Goal: Navigation & Orientation: Find specific page/section

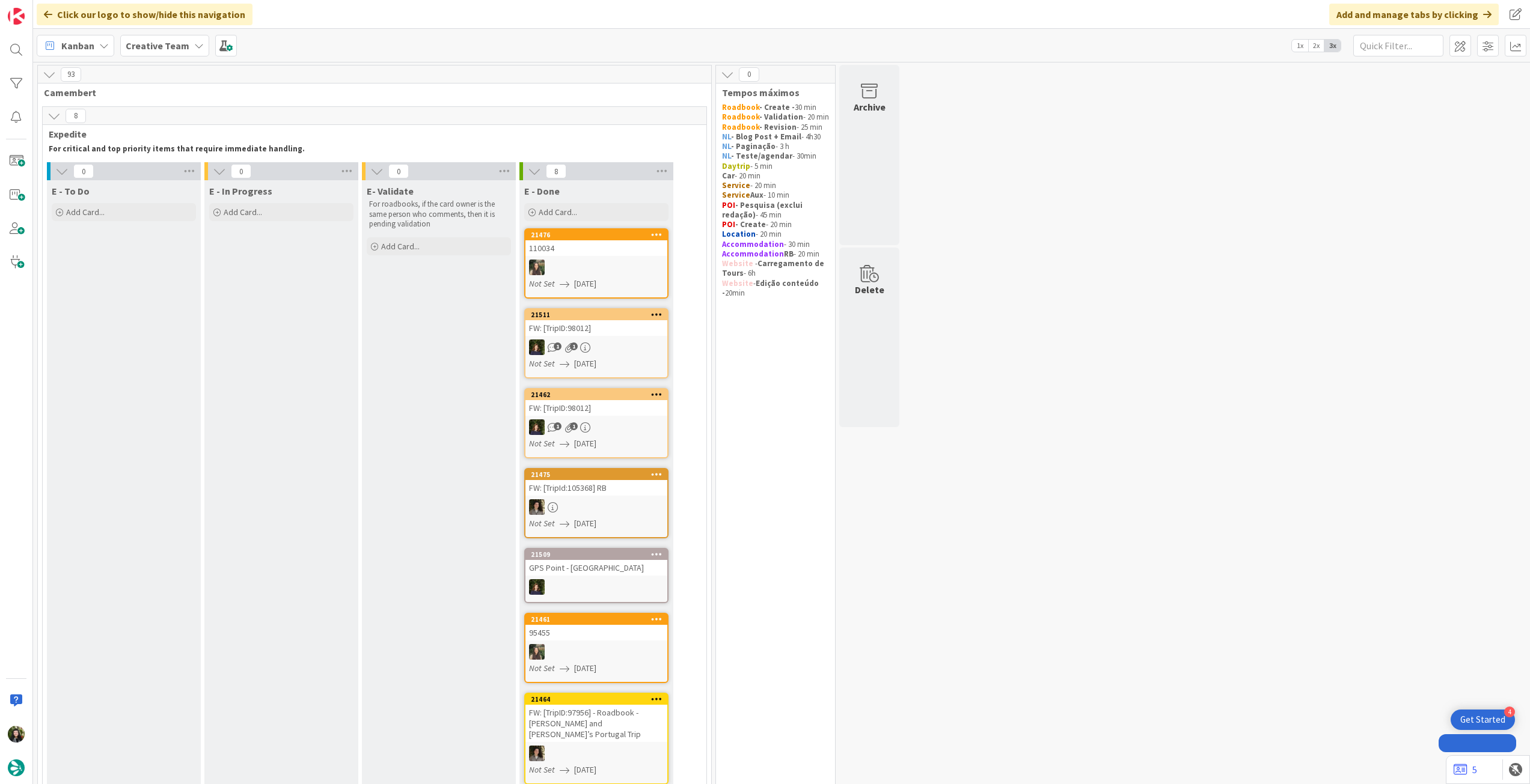
click at [161, 53] on div "Creative Team" at bounding box center [164, 45] width 89 height 21
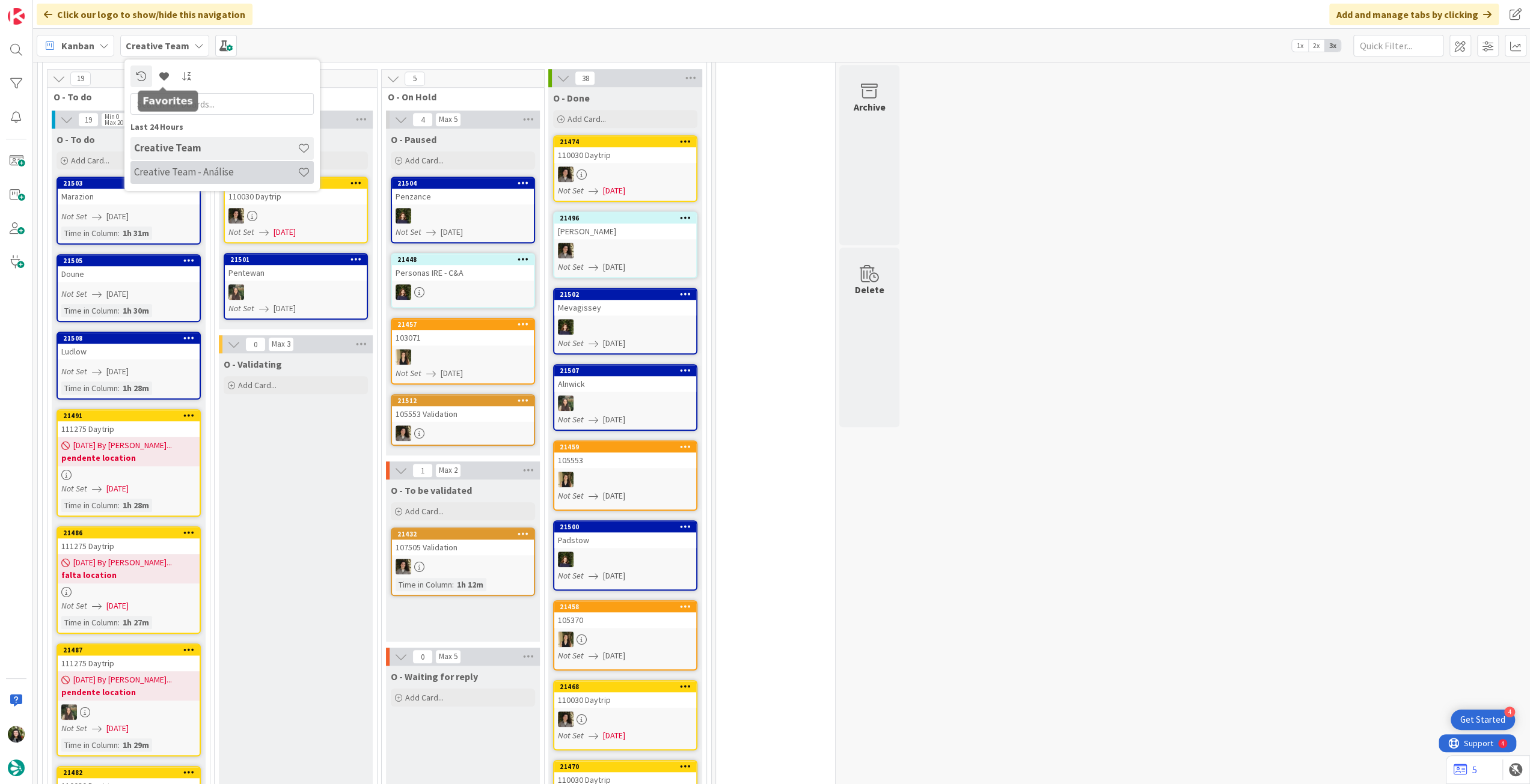
click at [166, 171] on h4 "Creative Team - Análise" at bounding box center [216, 171] width 164 height 12
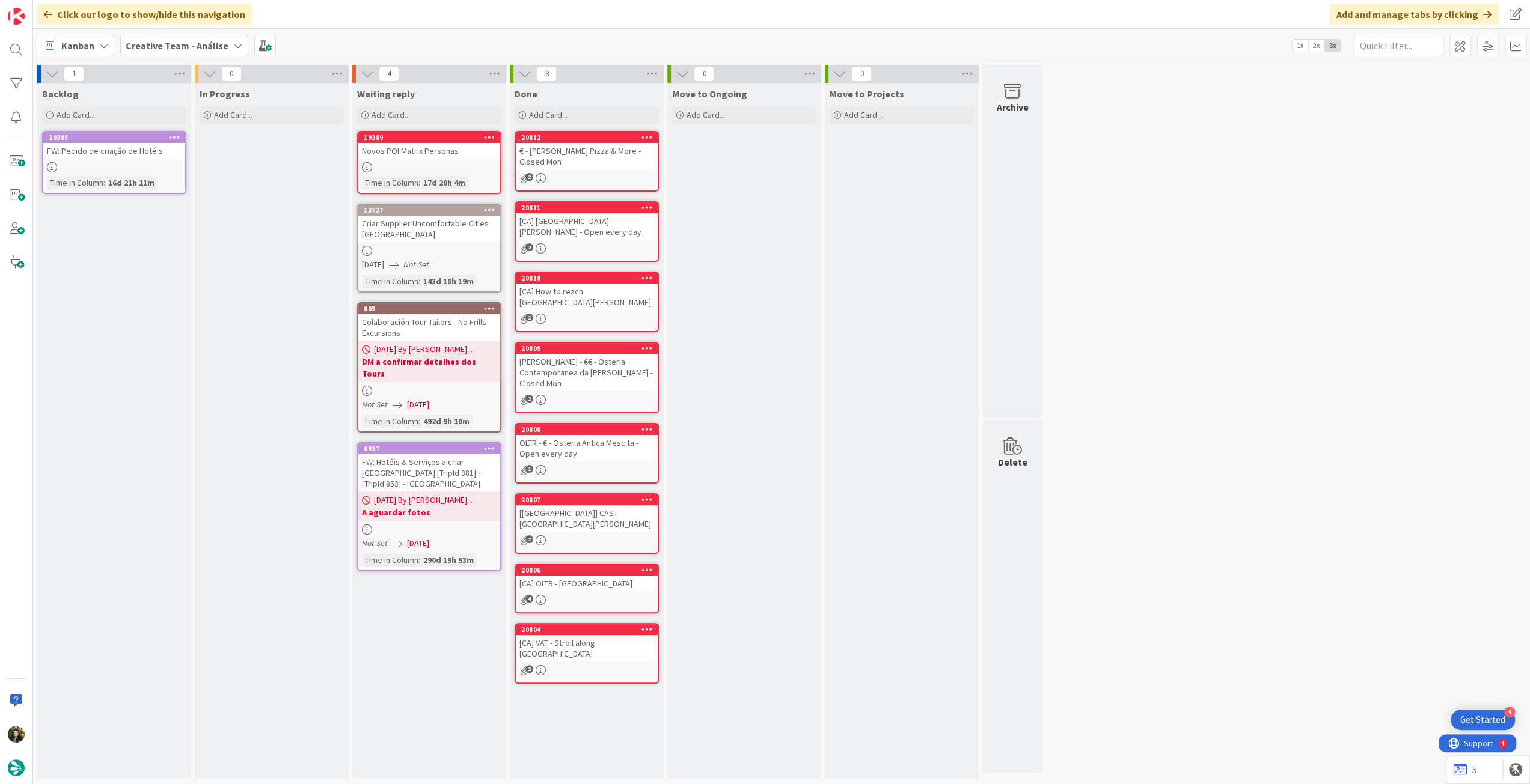
click at [183, 48] on b "Creative Team - Análise" at bounding box center [177, 45] width 103 height 12
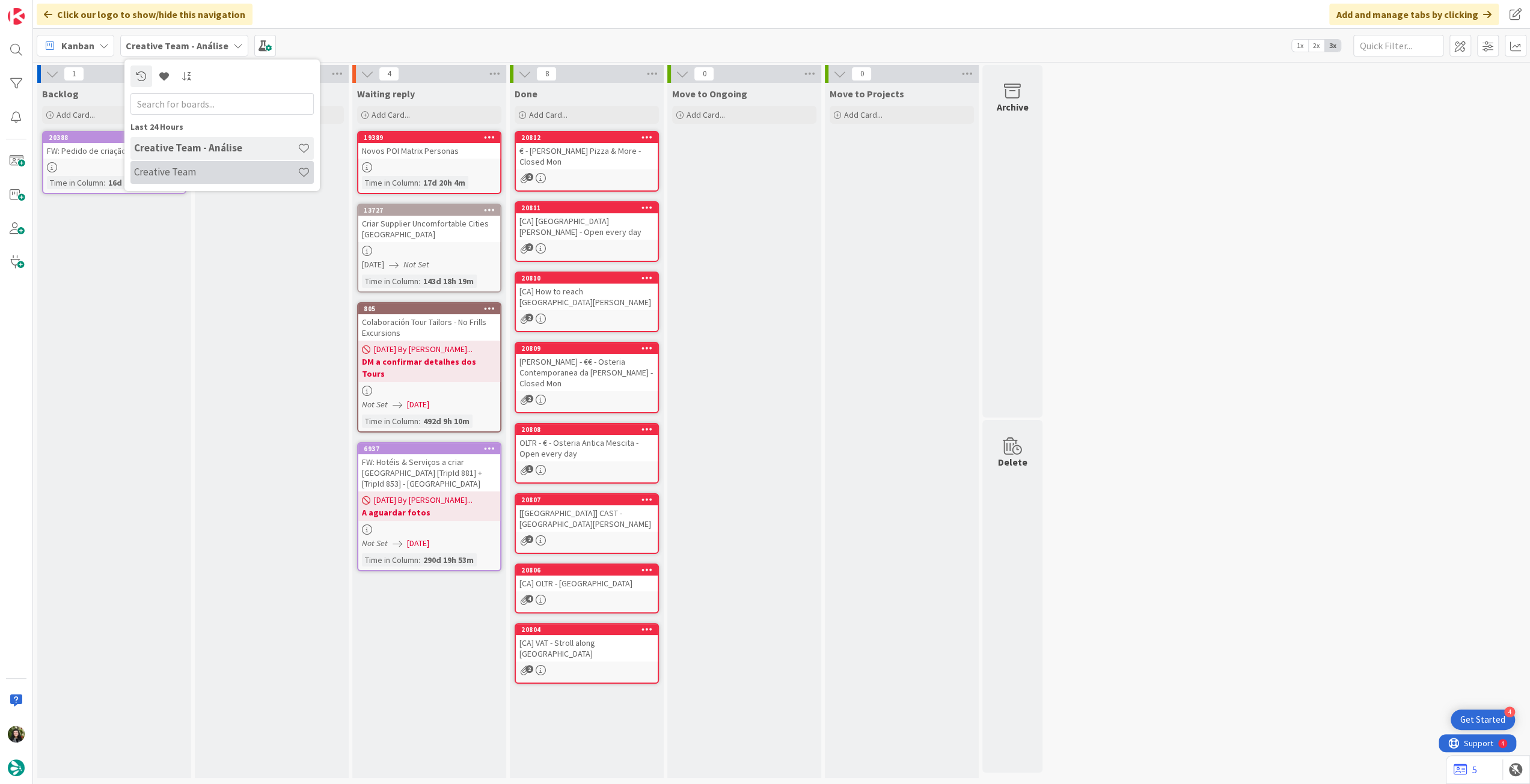
click at [188, 173] on h4 "Creative Team" at bounding box center [216, 171] width 164 height 12
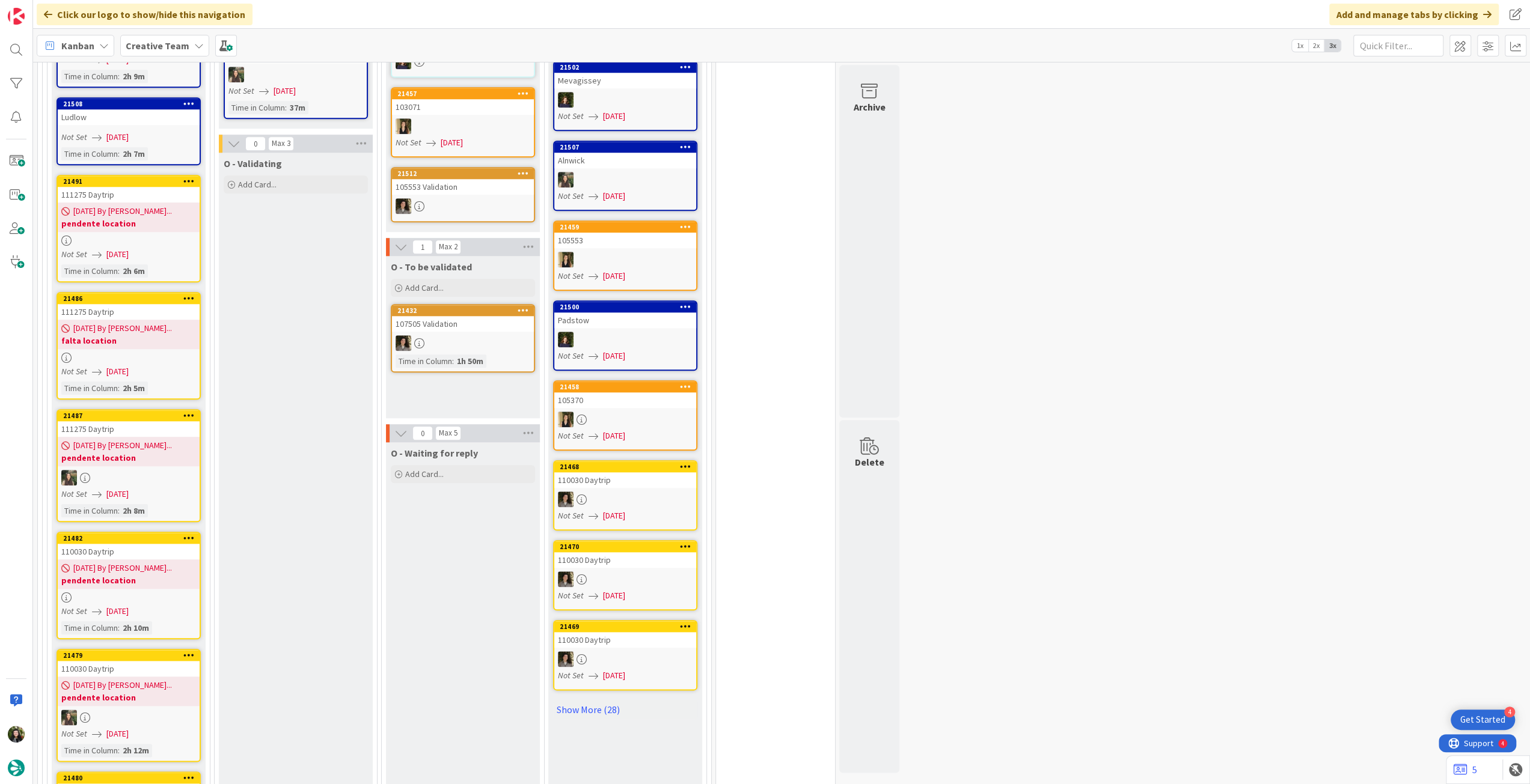
scroll to position [1041, 0]
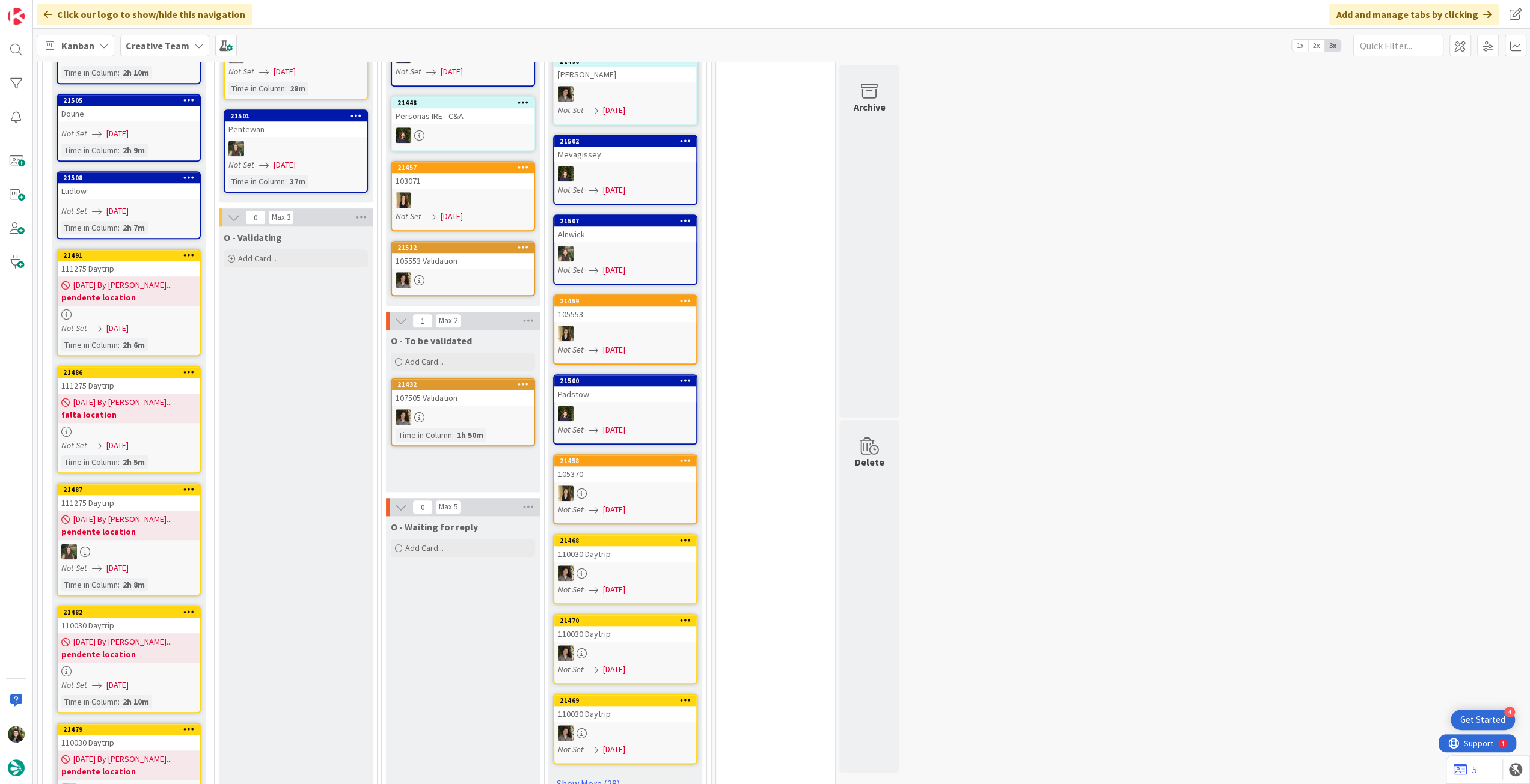
click at [166, 45] on b "Creative Team" at bounding box center [157, 45] width 64 height 12
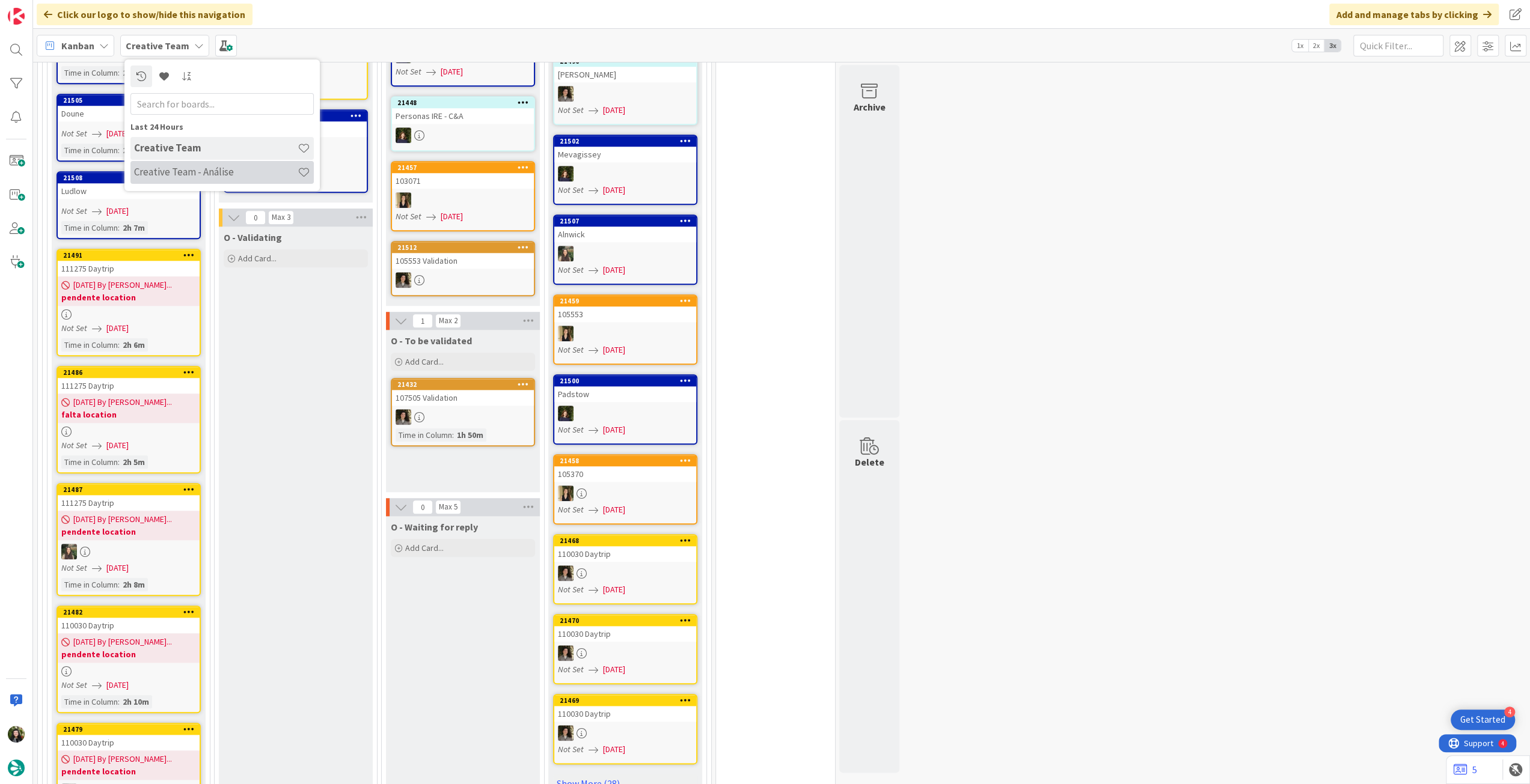
click at [189, 164] on div "Creative Team - Análise" at bounding box center [222, 172] width 183 height 23
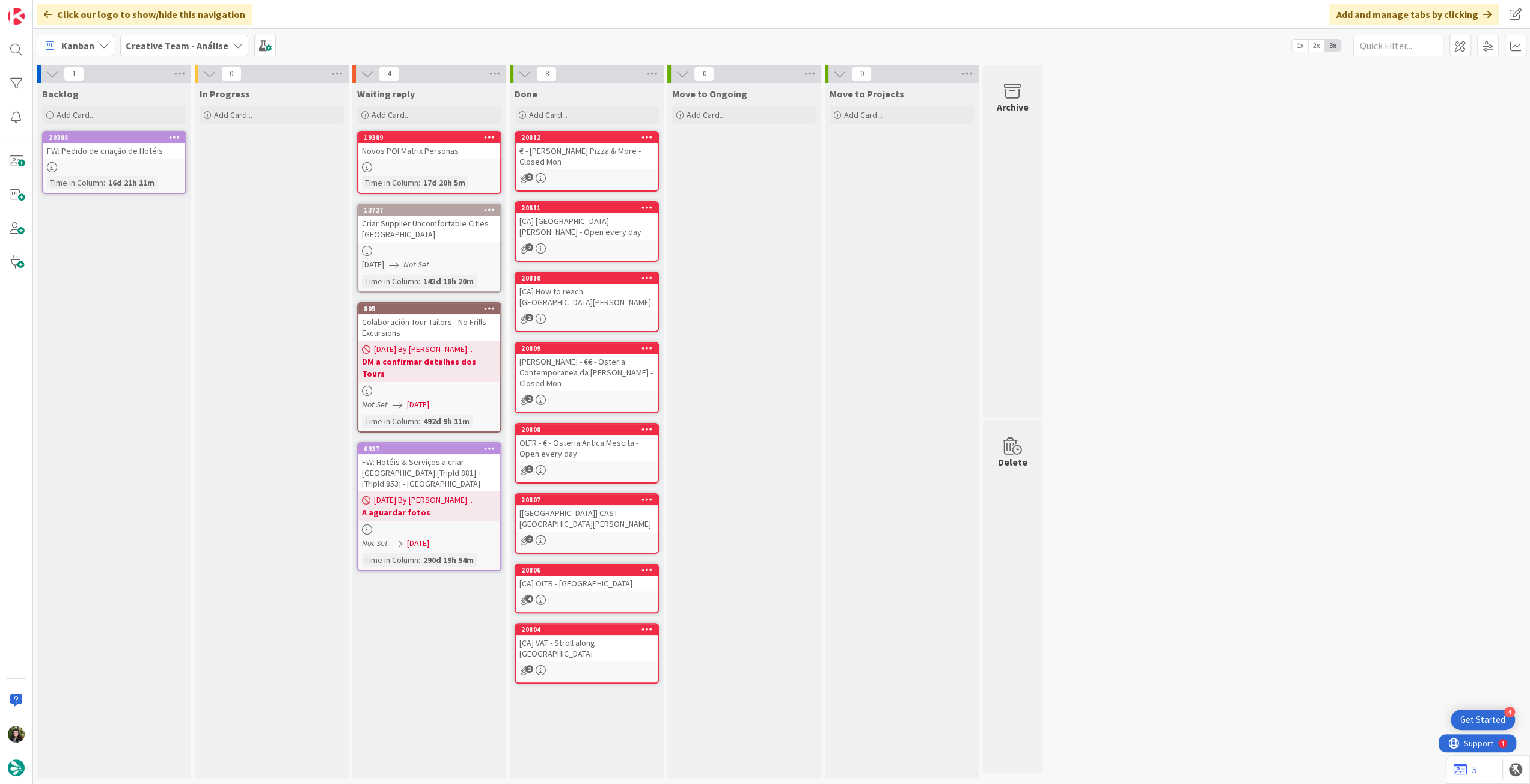
click at [166, 47] on b "Creative Team - Análise" at bounding box center [177, 45] width 103 height 12
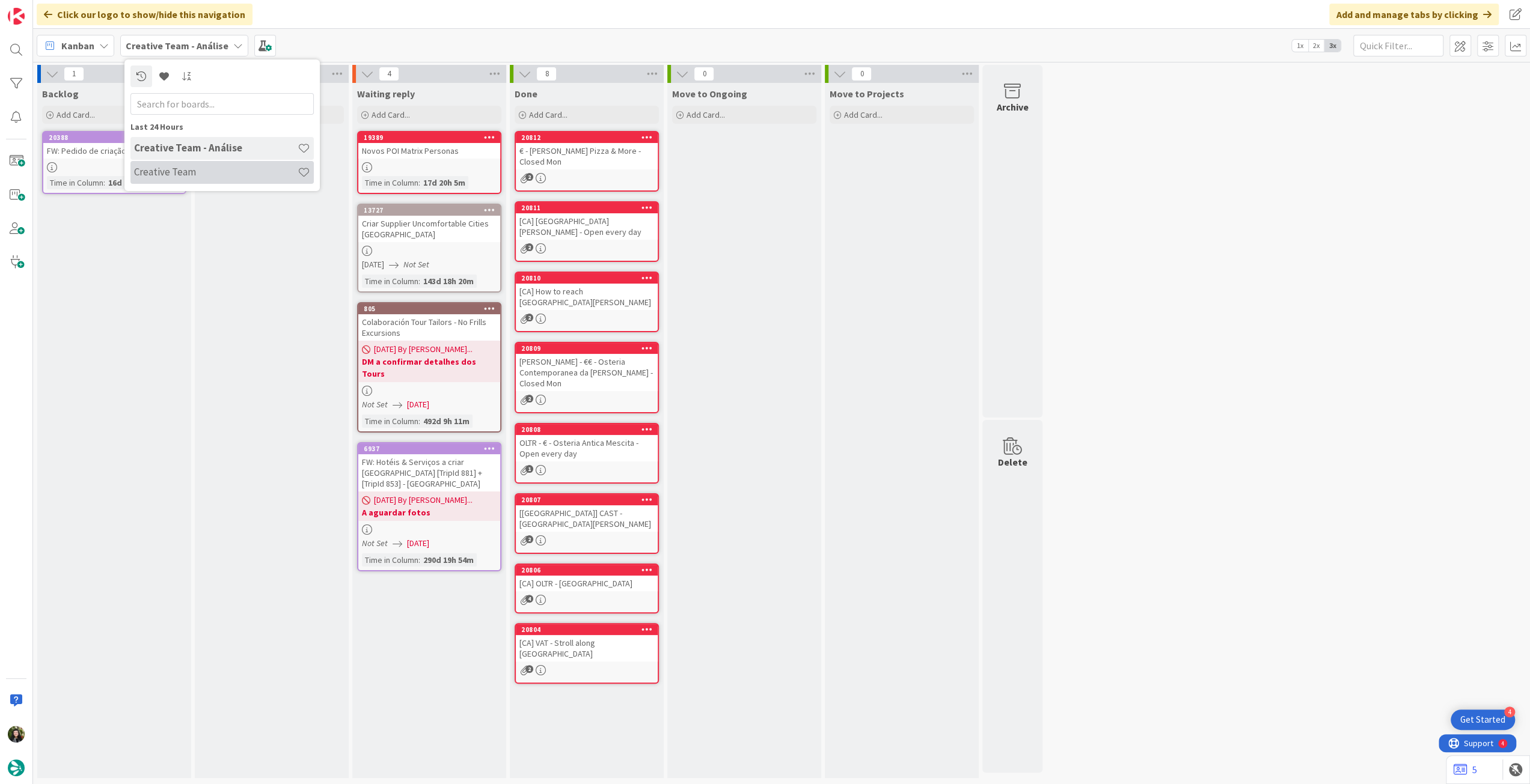
click at [210, 175] on h4 "Creative Team" at bounding box center [216, 171] width 164 height 12
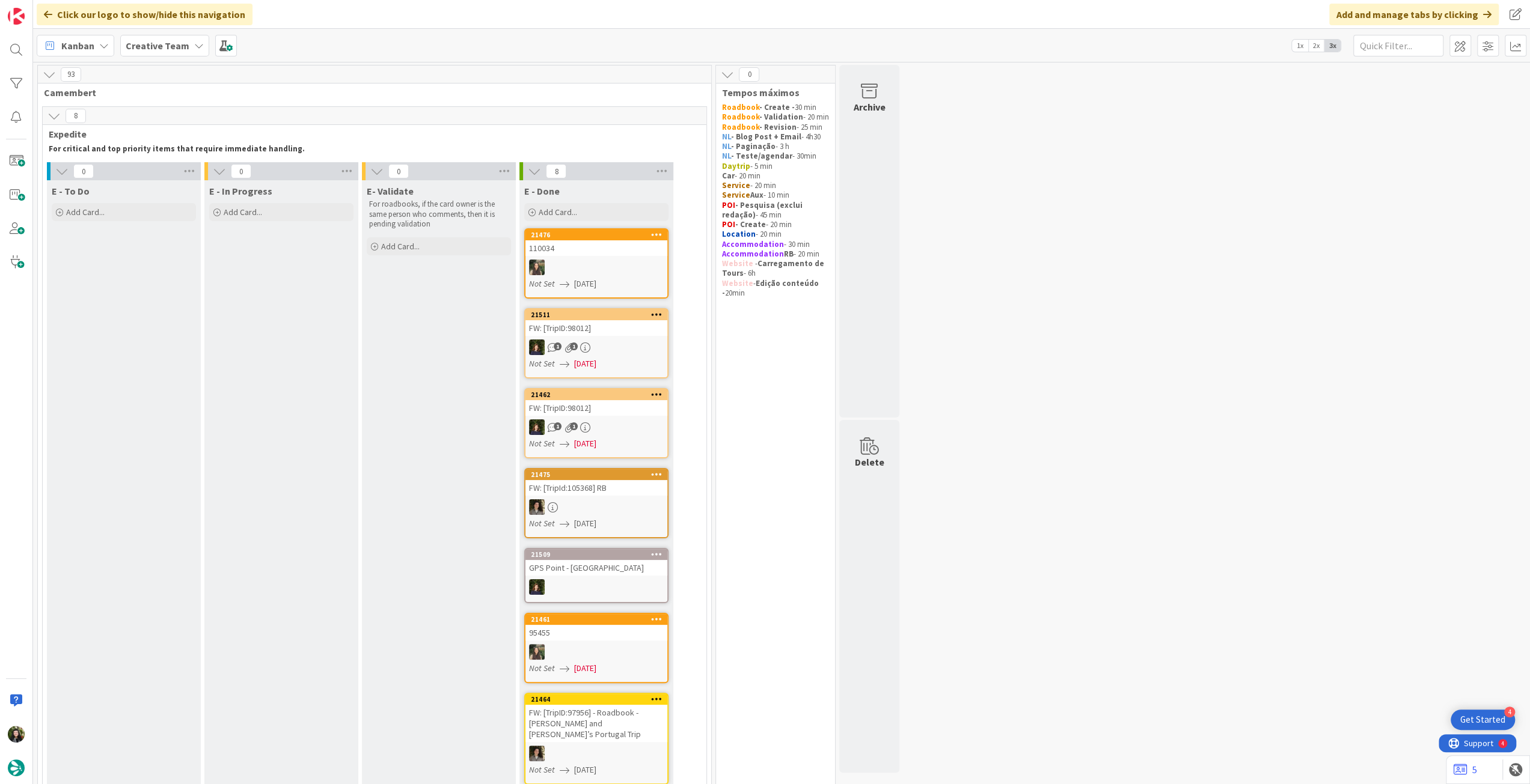
click at [172, 43] on b "Creative Team" at bounding box center [157, 45] width 64 height 12
click at [187, 170] on h4 "Creative Team - Análise" at bounding box center [216, 171] width 164 height 12
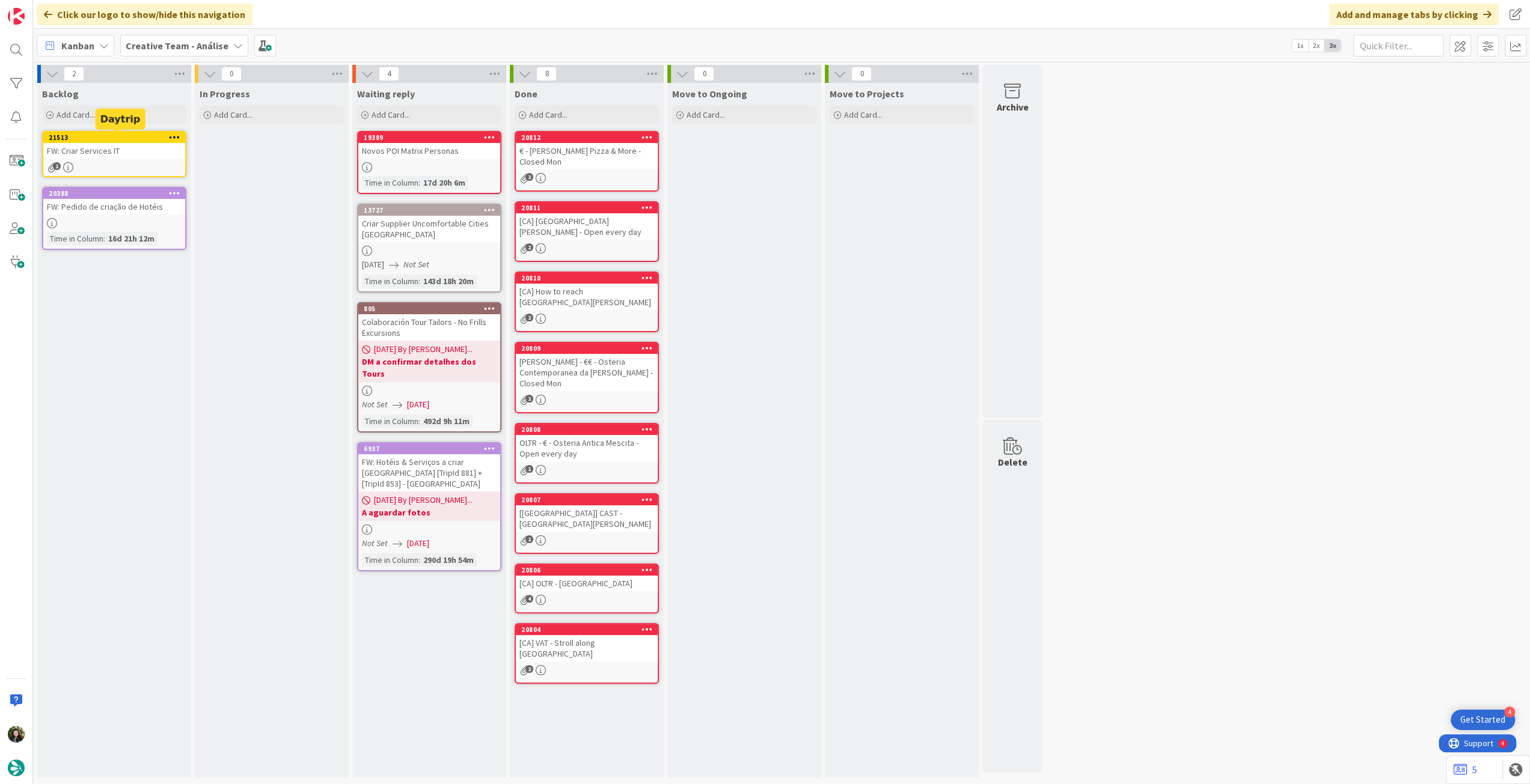
click at [168, 36] on div "Creative Team - Análise" at bounding box center [184, 45] width 128 height 21
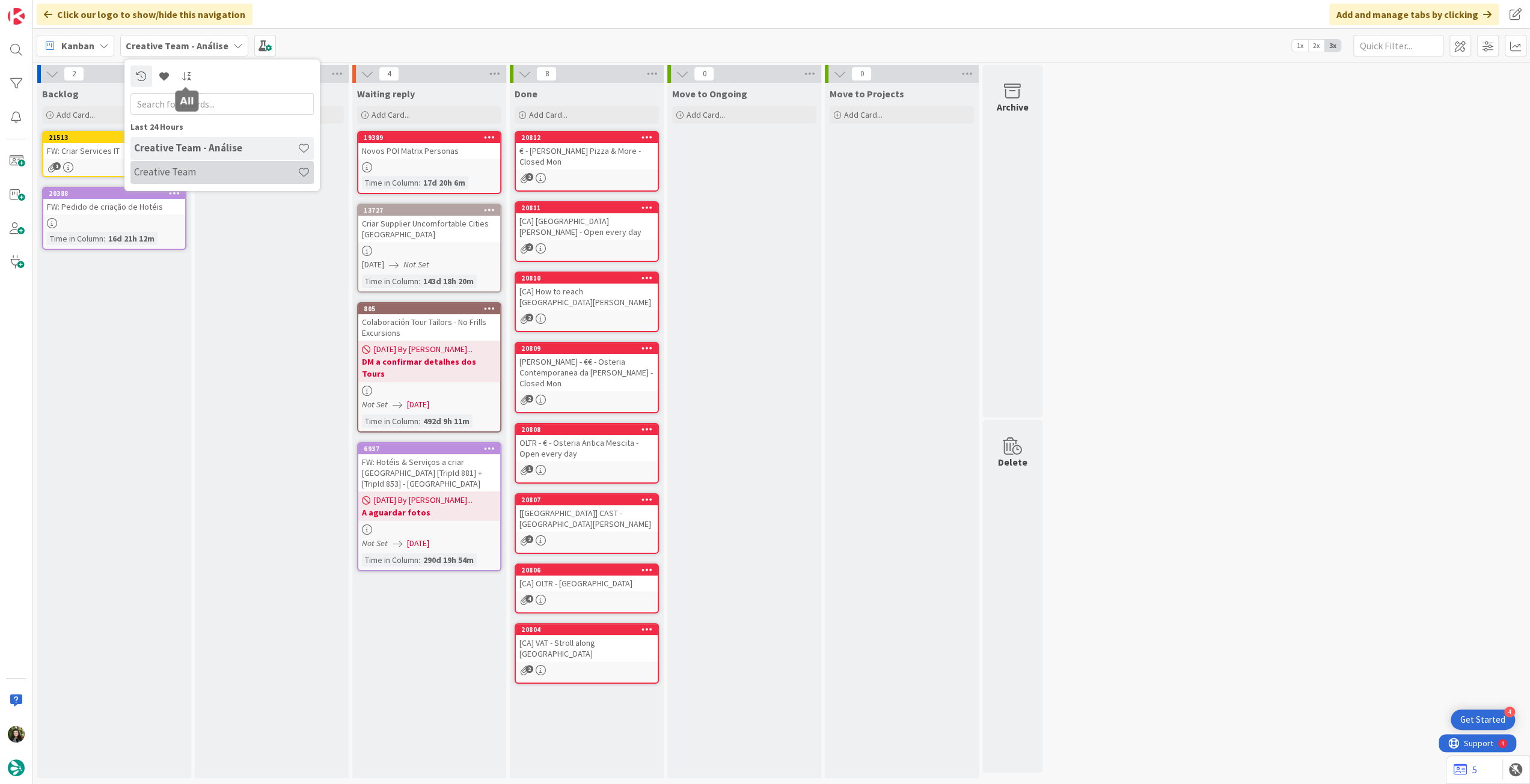
click at [200, 173] on h4 "Creative Team" at bounding box center [216, 171] width 164 height 12
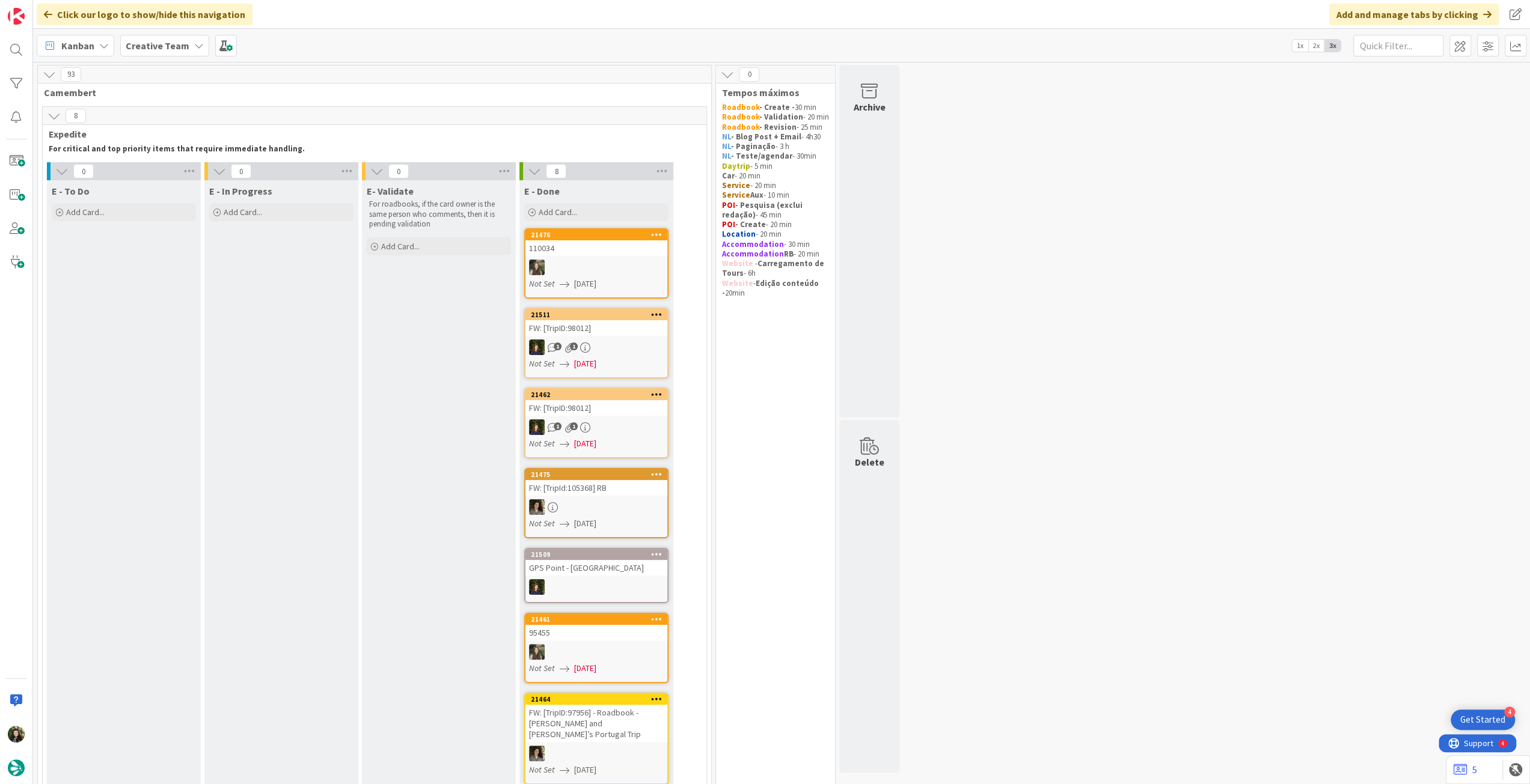
click at [127, 40] on b "Creative Team" at bounding box center [157, 45] width 64 height 12
click at [196, 164] on div "Creative Team - Análise" at bounding box center [222, 172] width 183 height 23
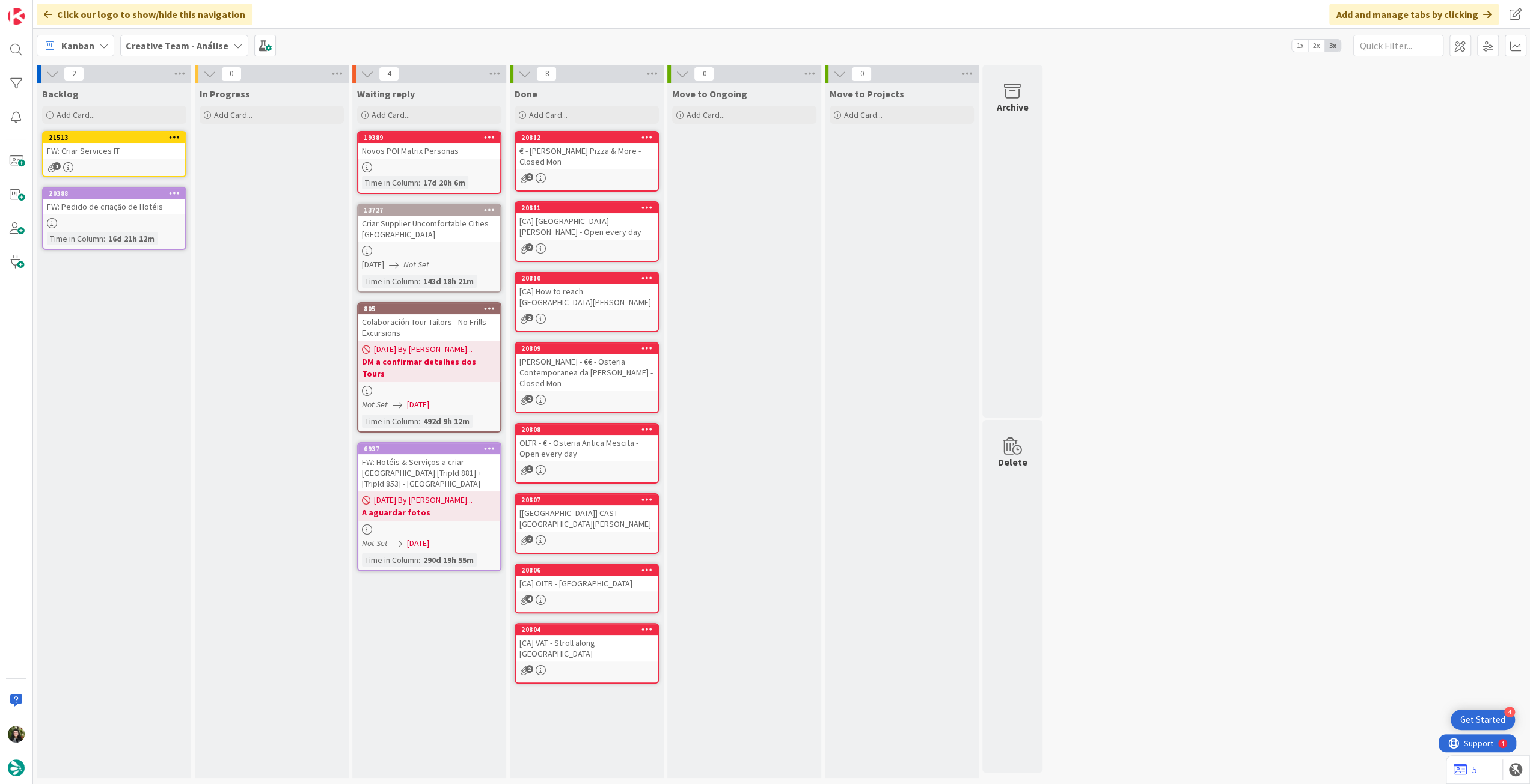
click at [174, 44] on b "Creative Team - Análise" at bounding box center [177, 45] width 103 height 12
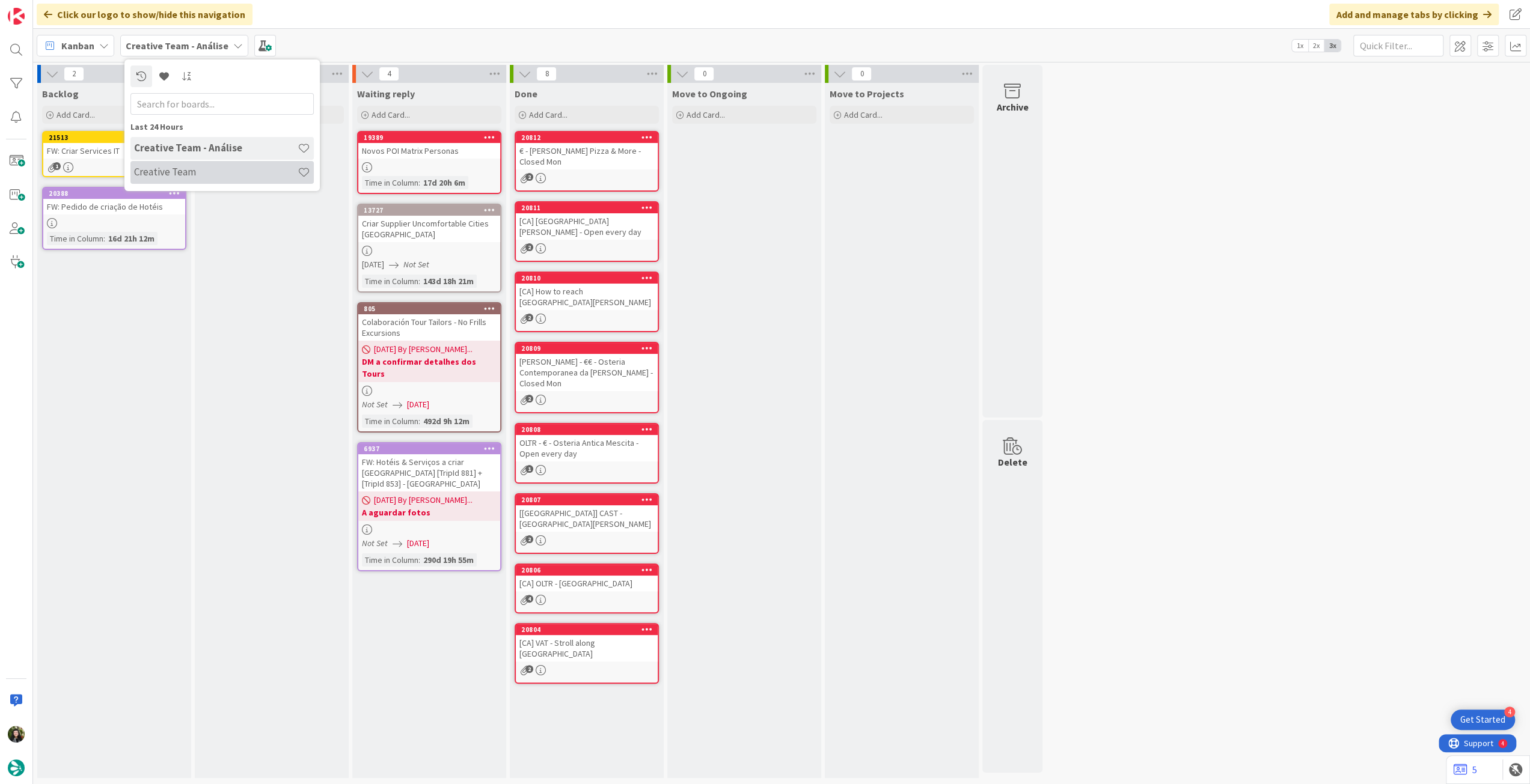
click at [198, 176] on h4 "Creative Team" at bounding box center [216, 171] width 164 height 12
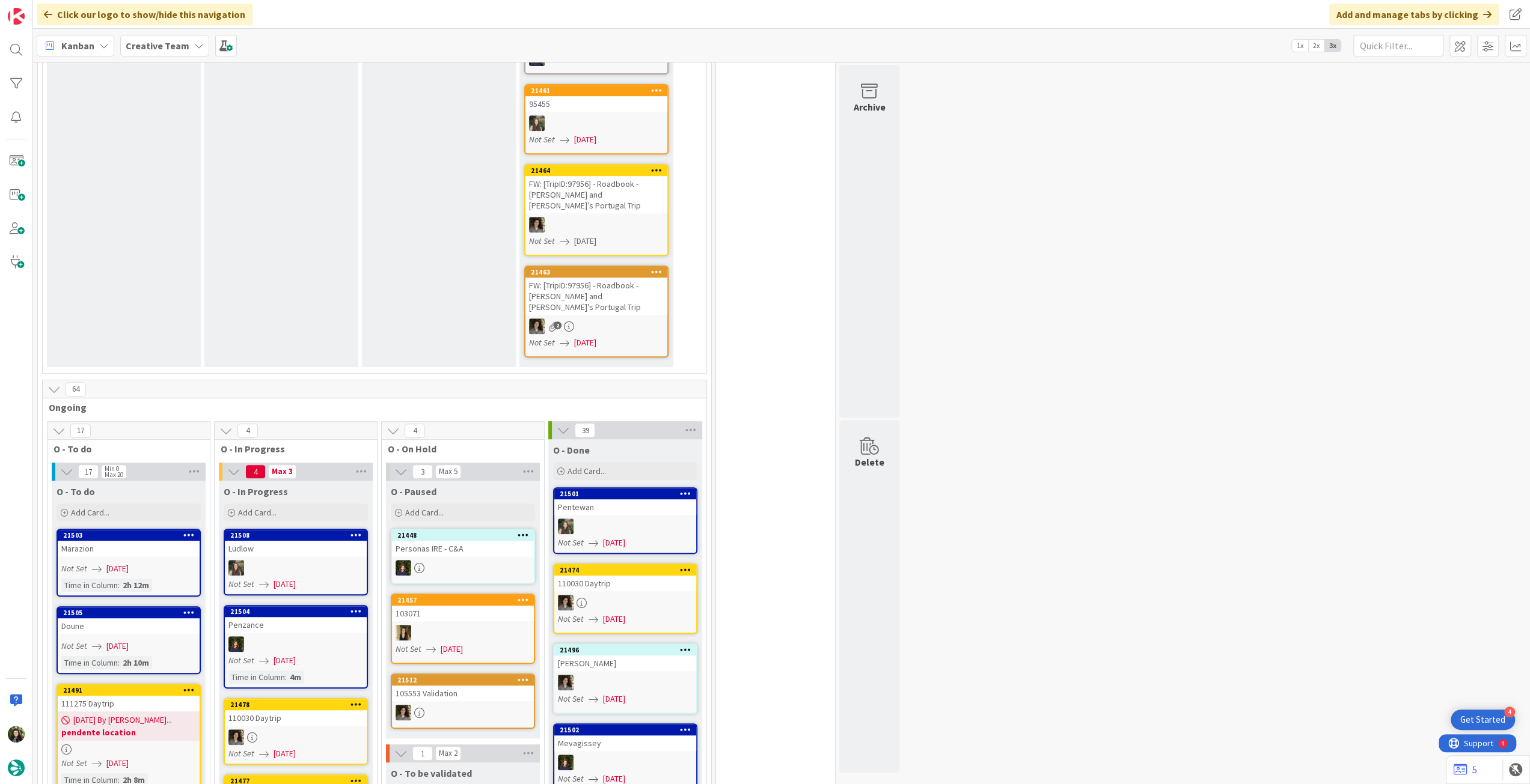
scroll to position [640, 0]
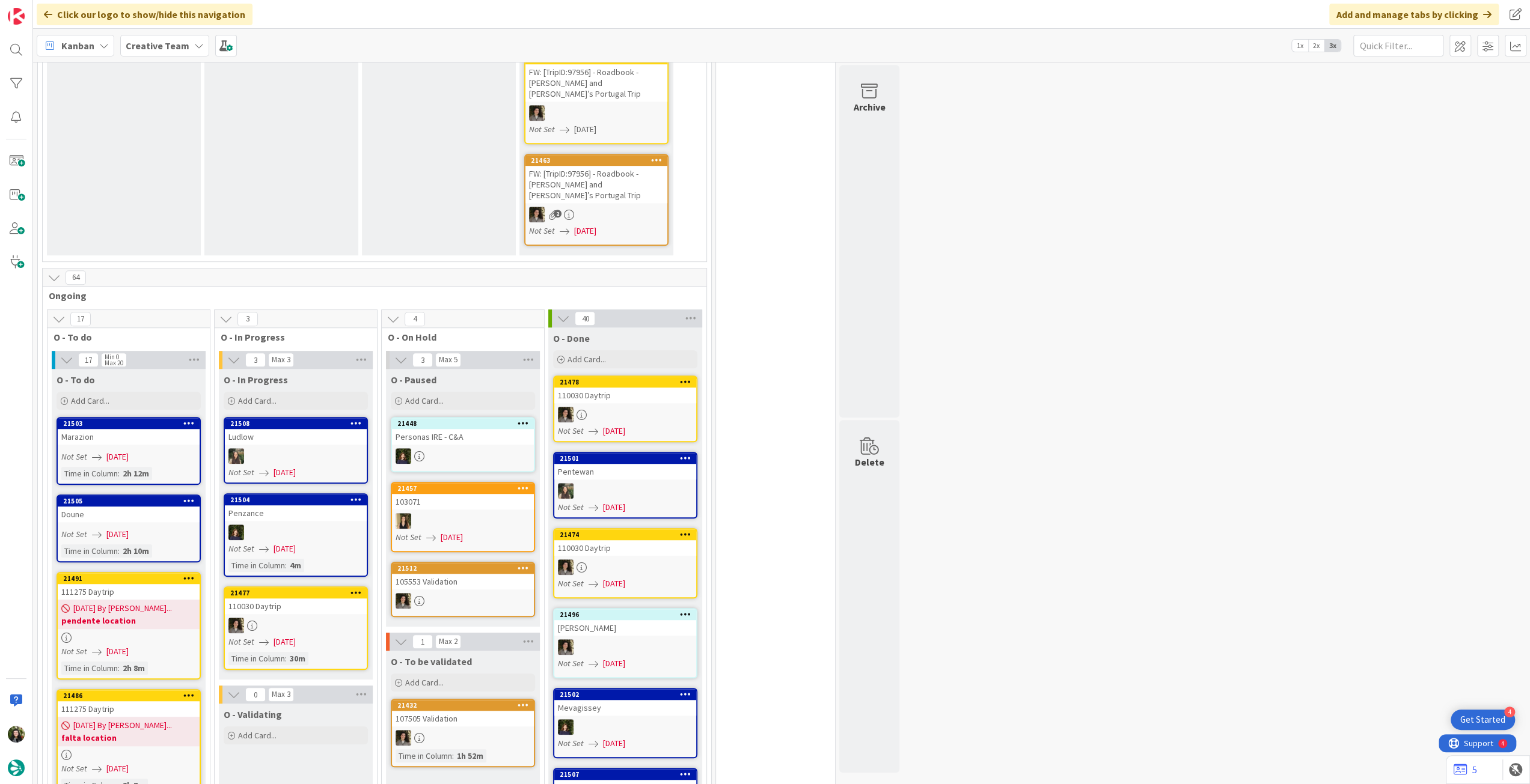
click at [174, 46] on b "Creative Team" at bounding box center [157, 45] width 64 height 12
click at [211, 172] on h4 "Creative Team - Análise" at bounding box center [216, 171] width 164 height 12
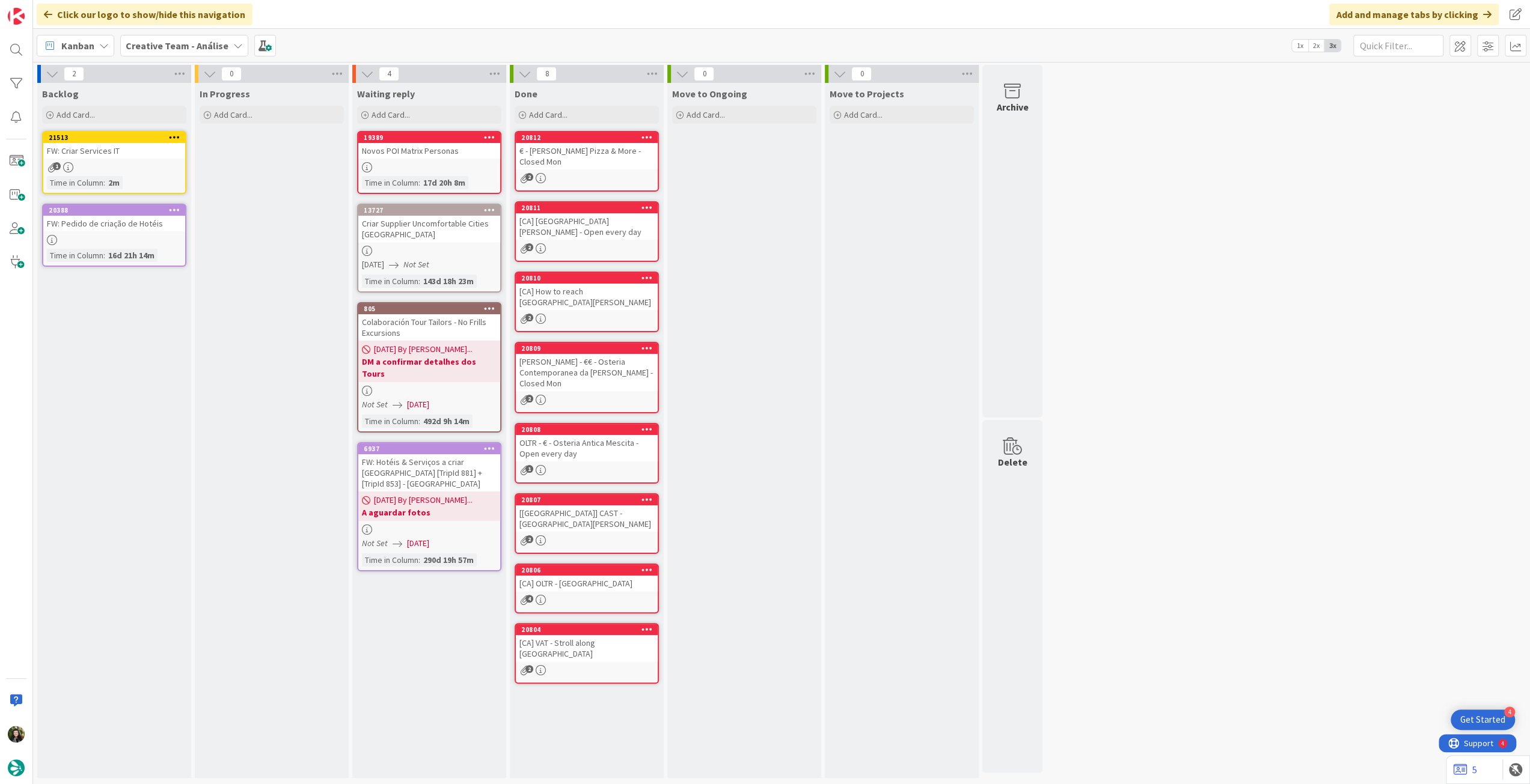
click at [155, 52] on div "Creative Team - Análise" at bounding box center [184, 45] width 128 height 21
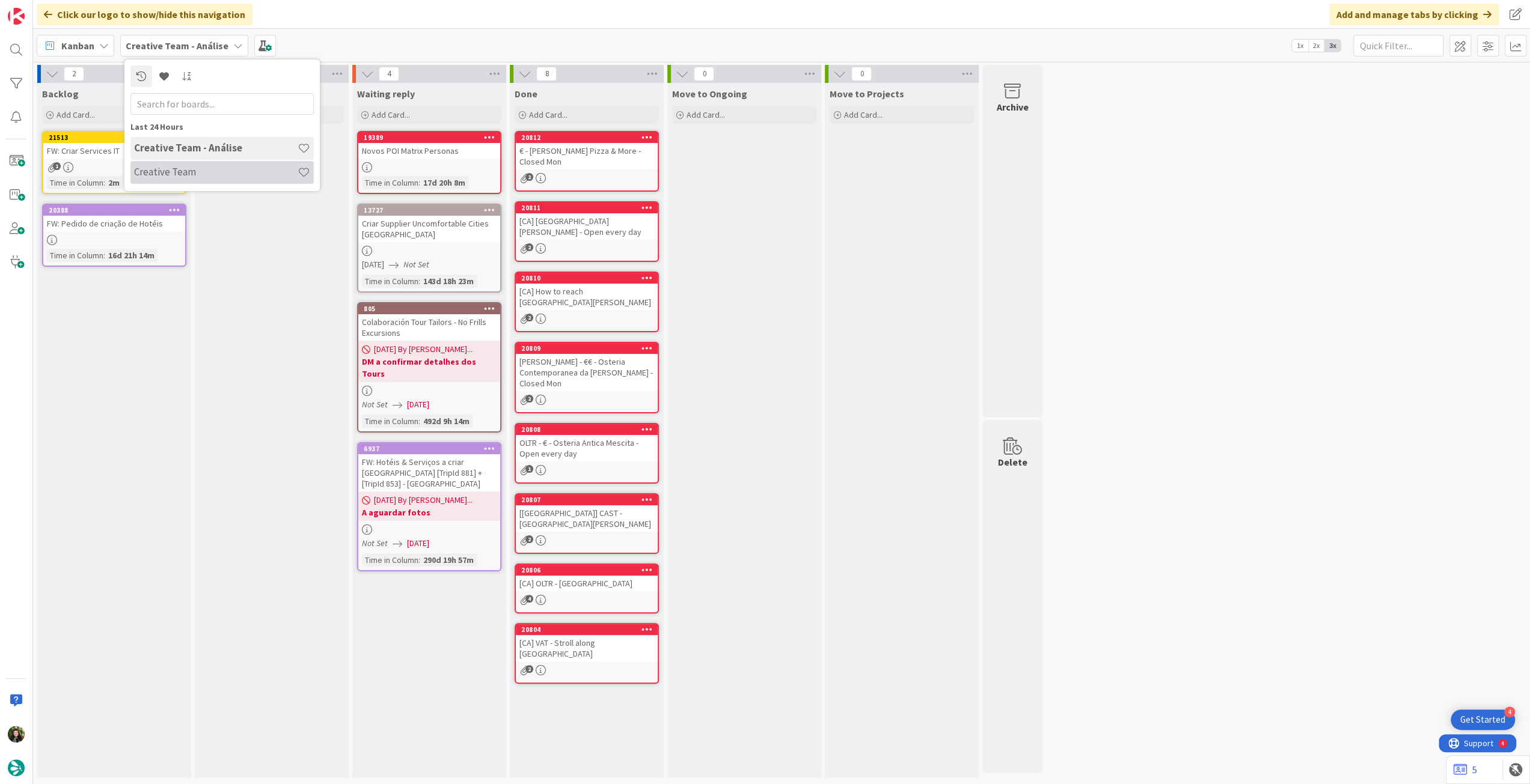
click at [187, 175] on h4 "Creative Team" at bounding box center [216, 171] width 164 height 12
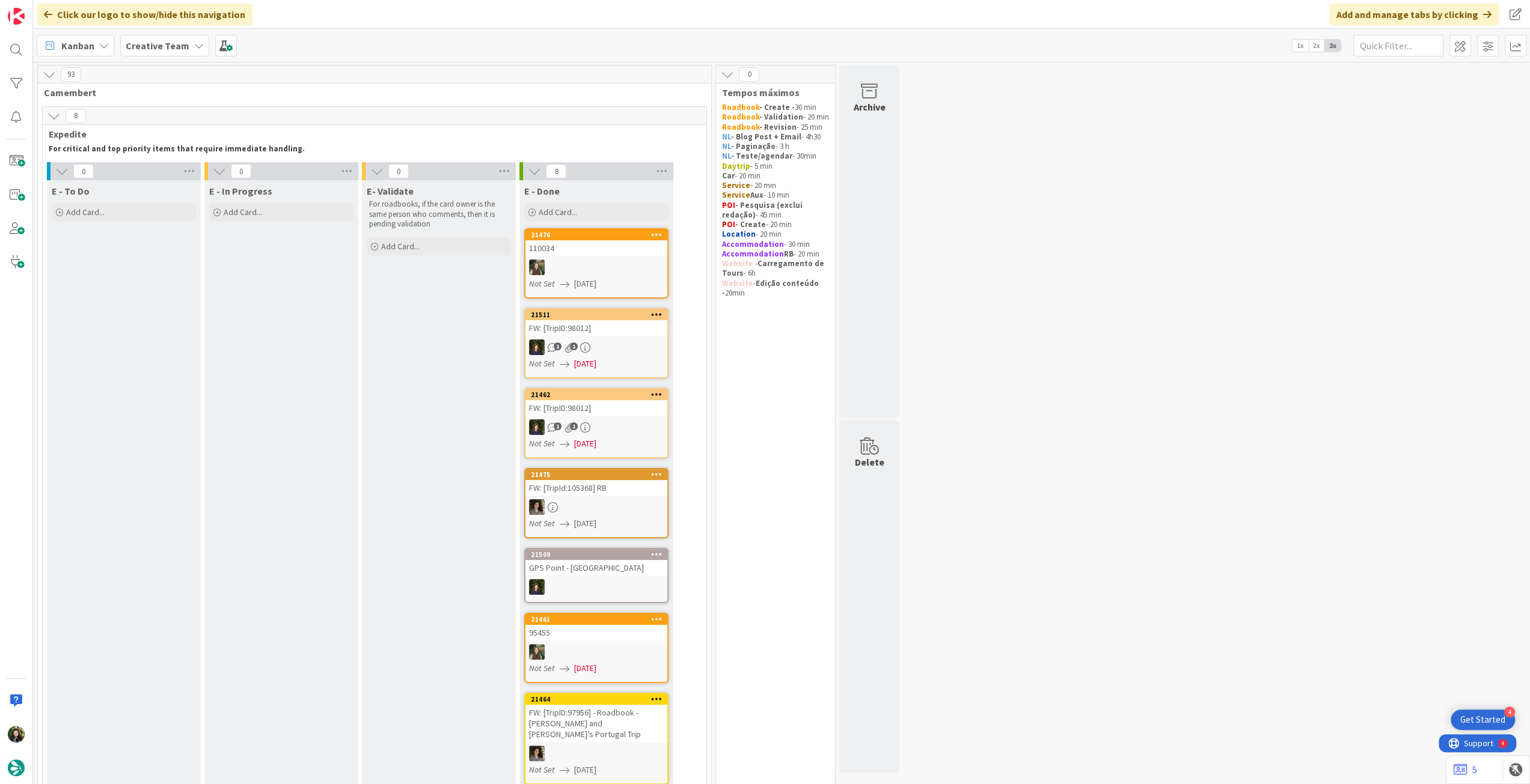
click at [151, 47] on b "Creative Team" at bounding box center [157, 45] width 64 height 12
click at [203, 168] on h4 "Creative Team - Análise" at bounding box center [216, 171] width 164 height 12
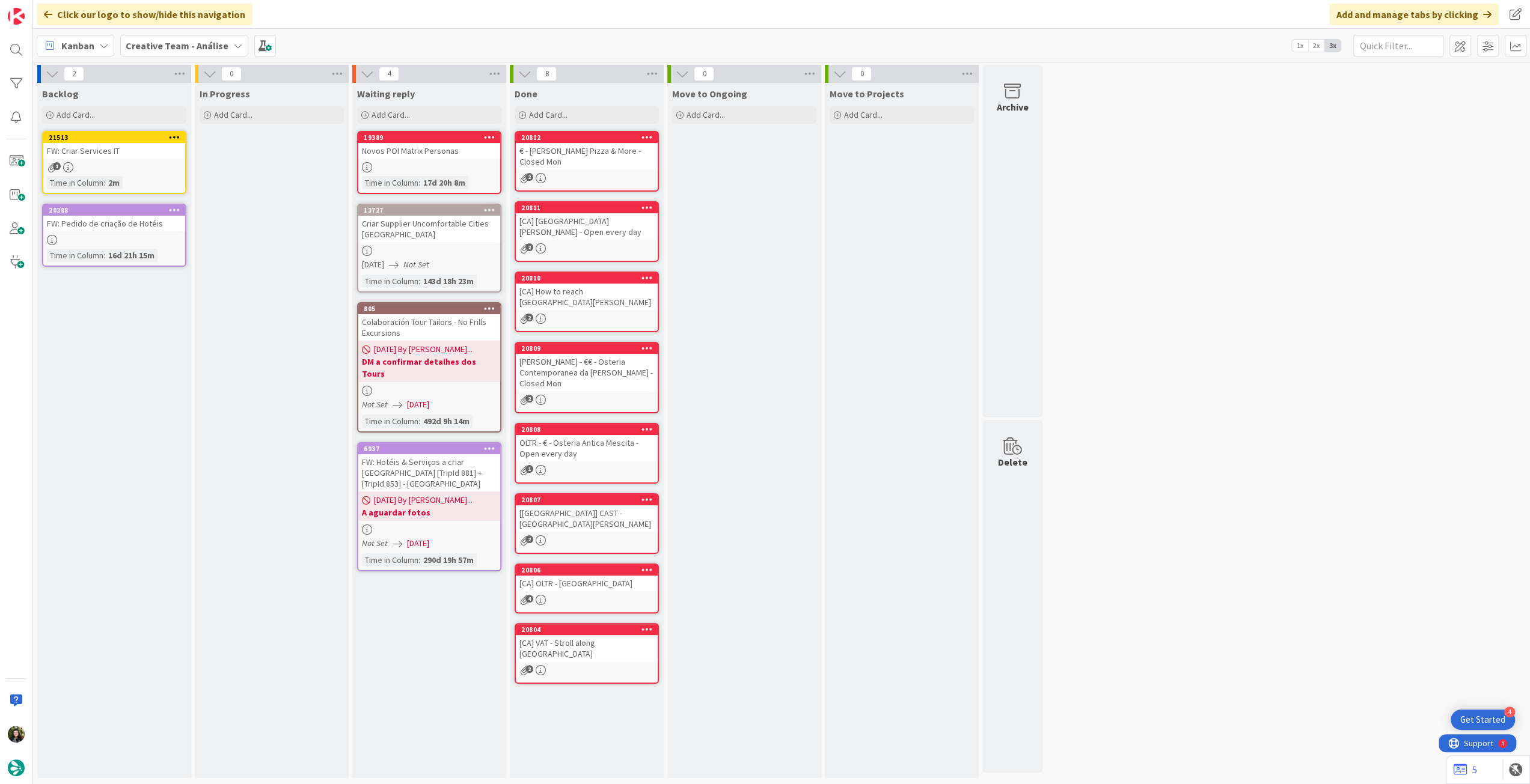
click at [164, 49] on b "Creative Team - Análise" at bounding box center [177, 45] width 103 height 12
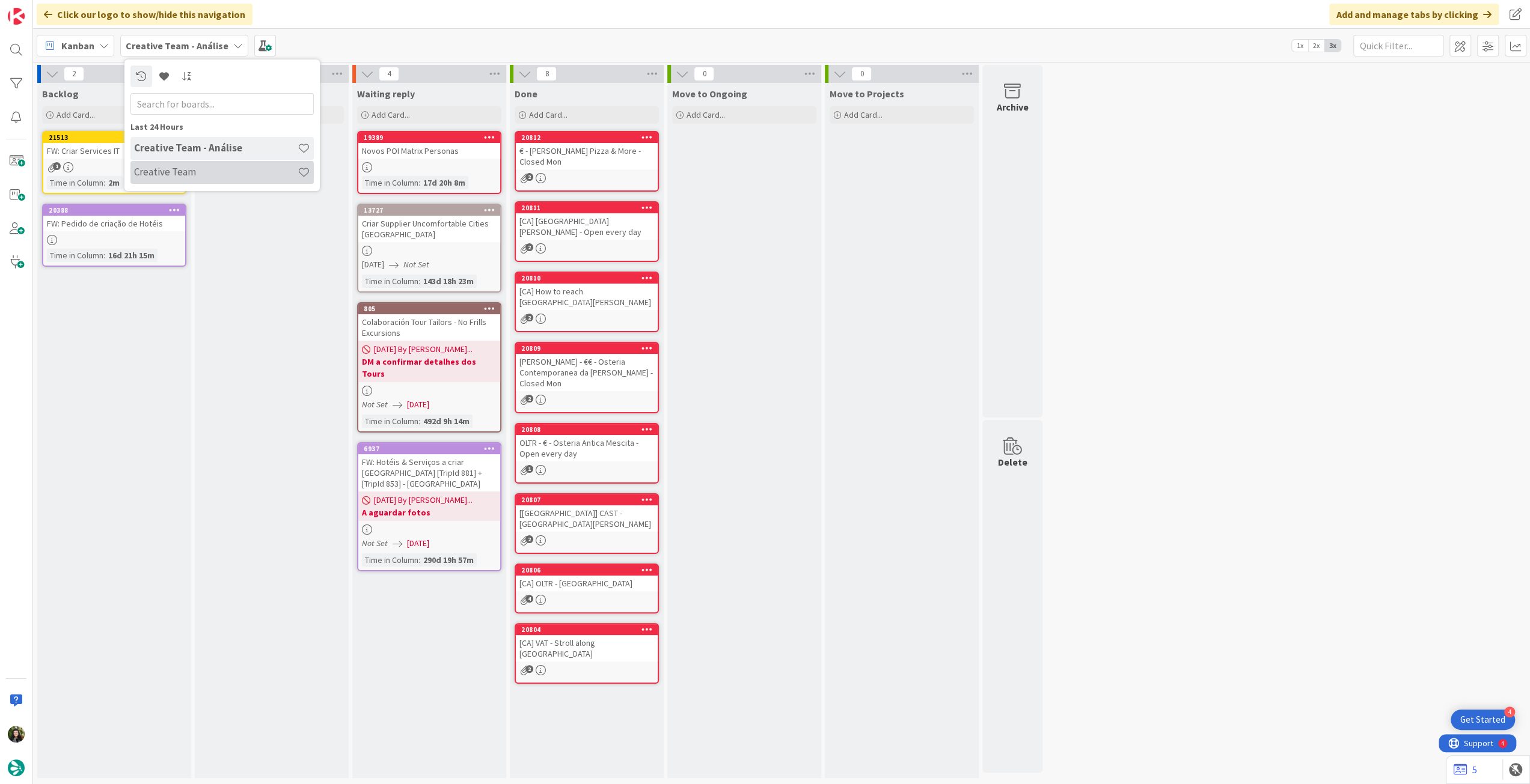
click at [213, 171] on h4 "Creative Team" at bounding box center [216, 171] width 164 height 12
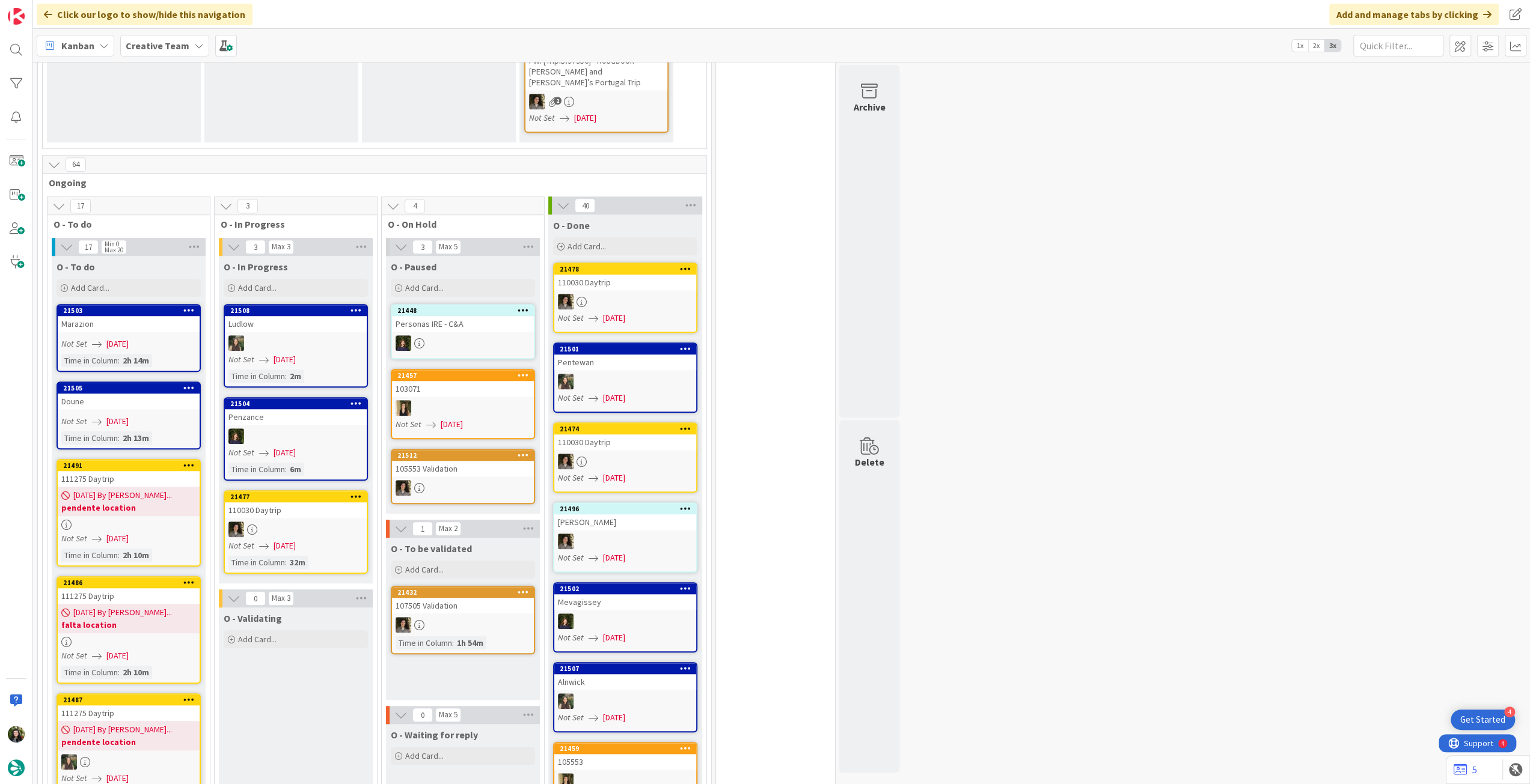
scroll to position [721, 0]
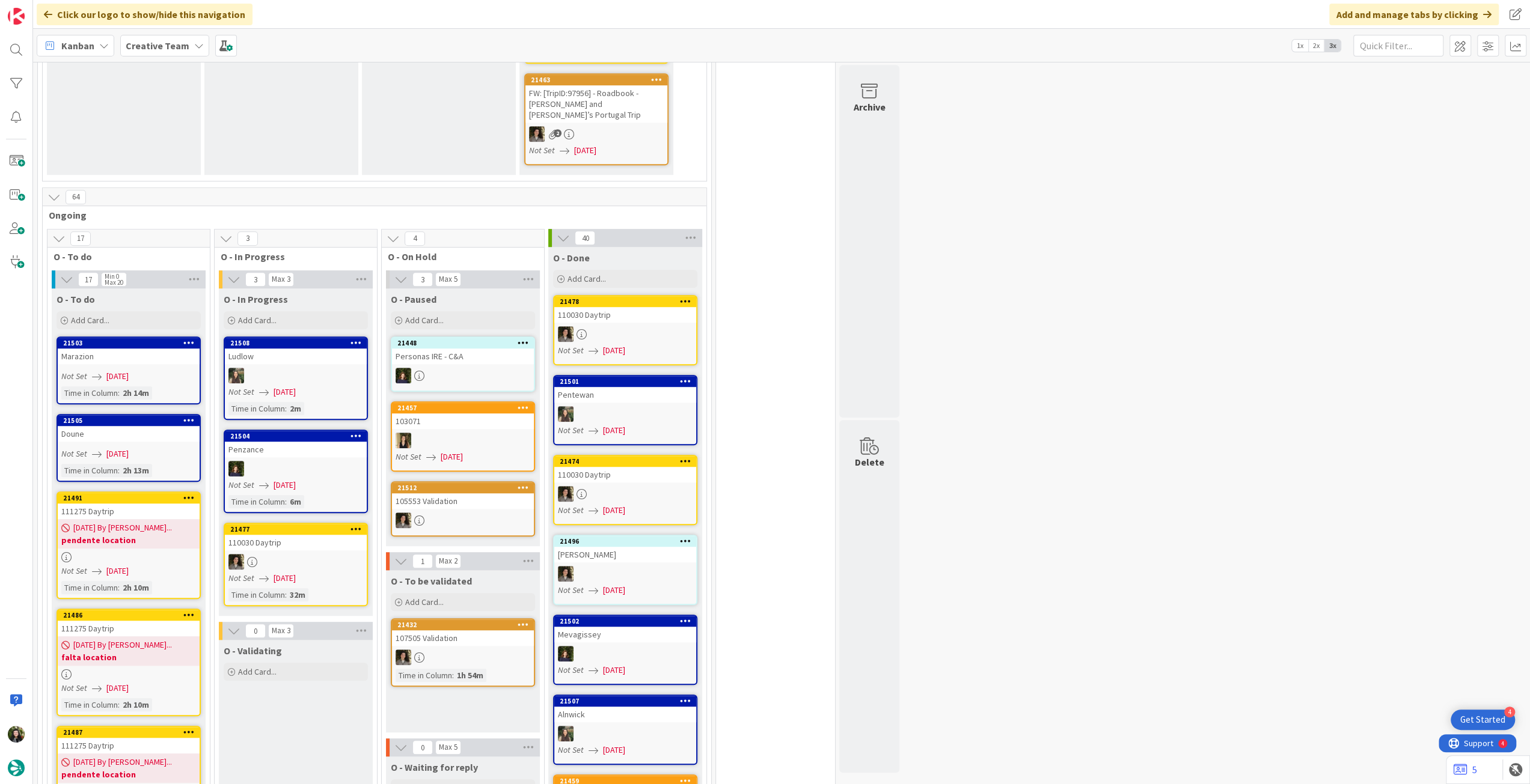
drag, startPoint x: 160, startPoint y: 49, endPoint x: 165, endPoint y: 63, distance: 14.9
click at [160, 49] on b "Creative Team" at bounding box center [157, 45] width 64 height 12
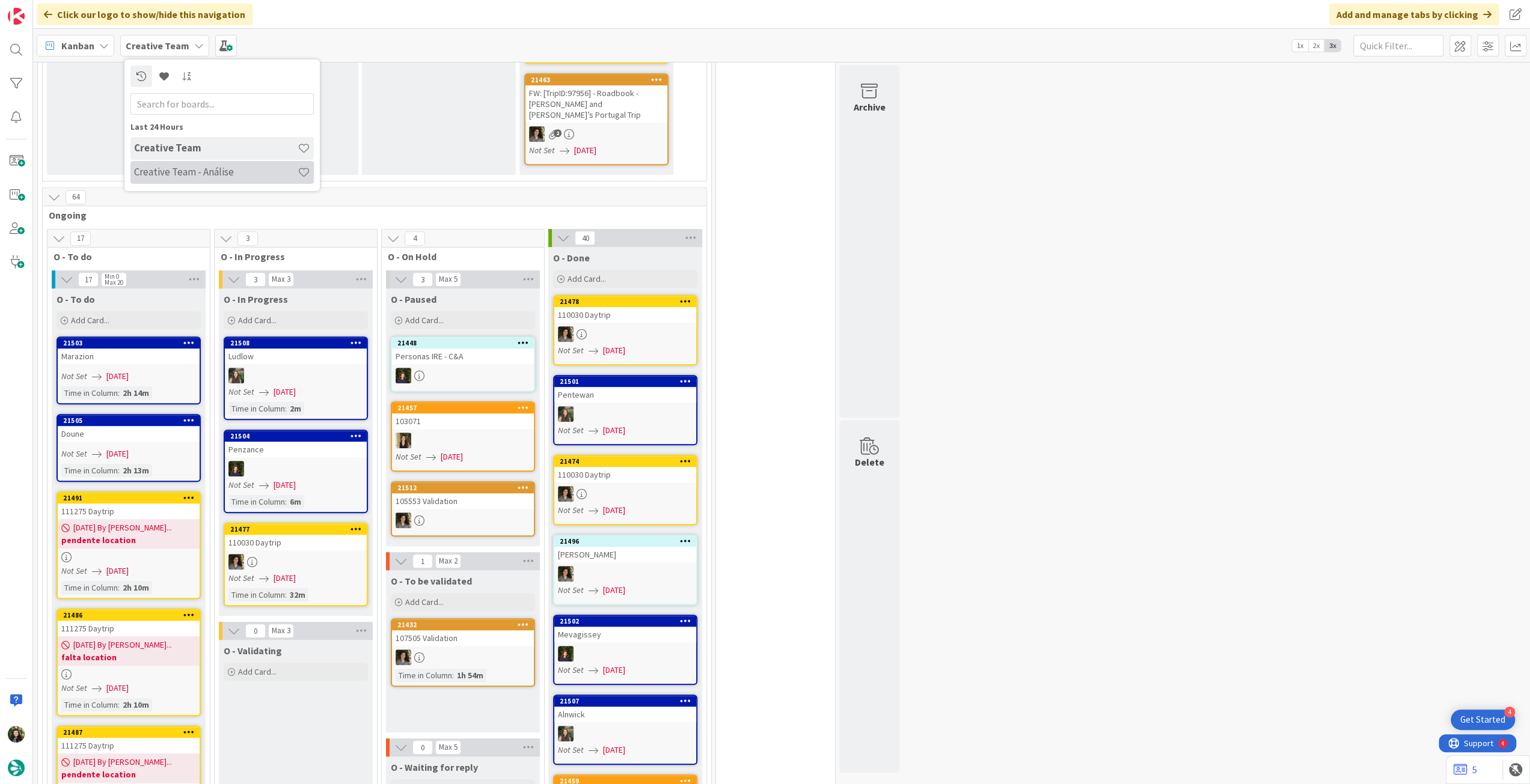
click at [207, 164] on div "Creative Team - Análise" at bounding box center [222, 172] width 183 height 23
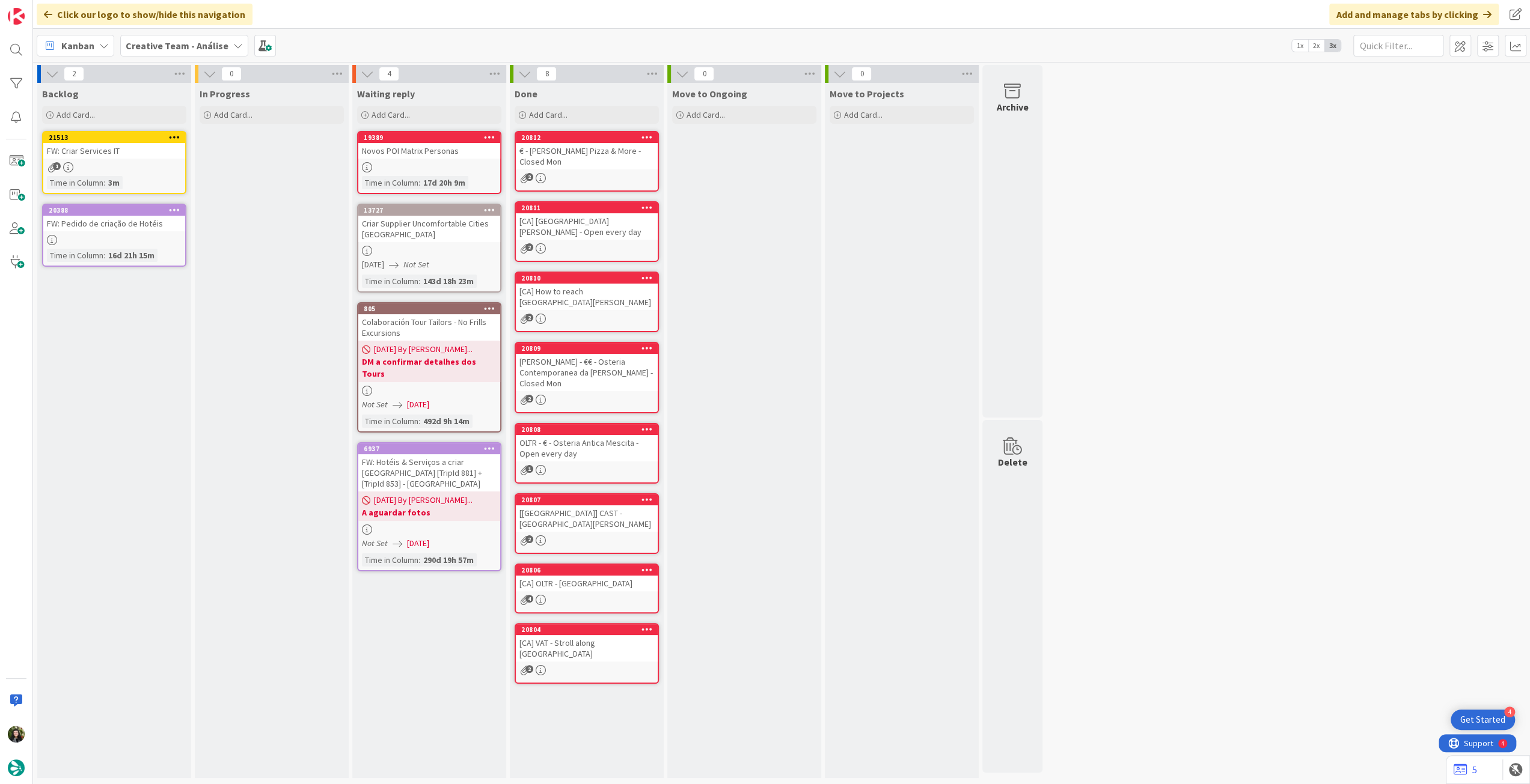
click at [170, 47] on b "Creative Team - Análise" at bounding box center [177, 45] width 103 height 12
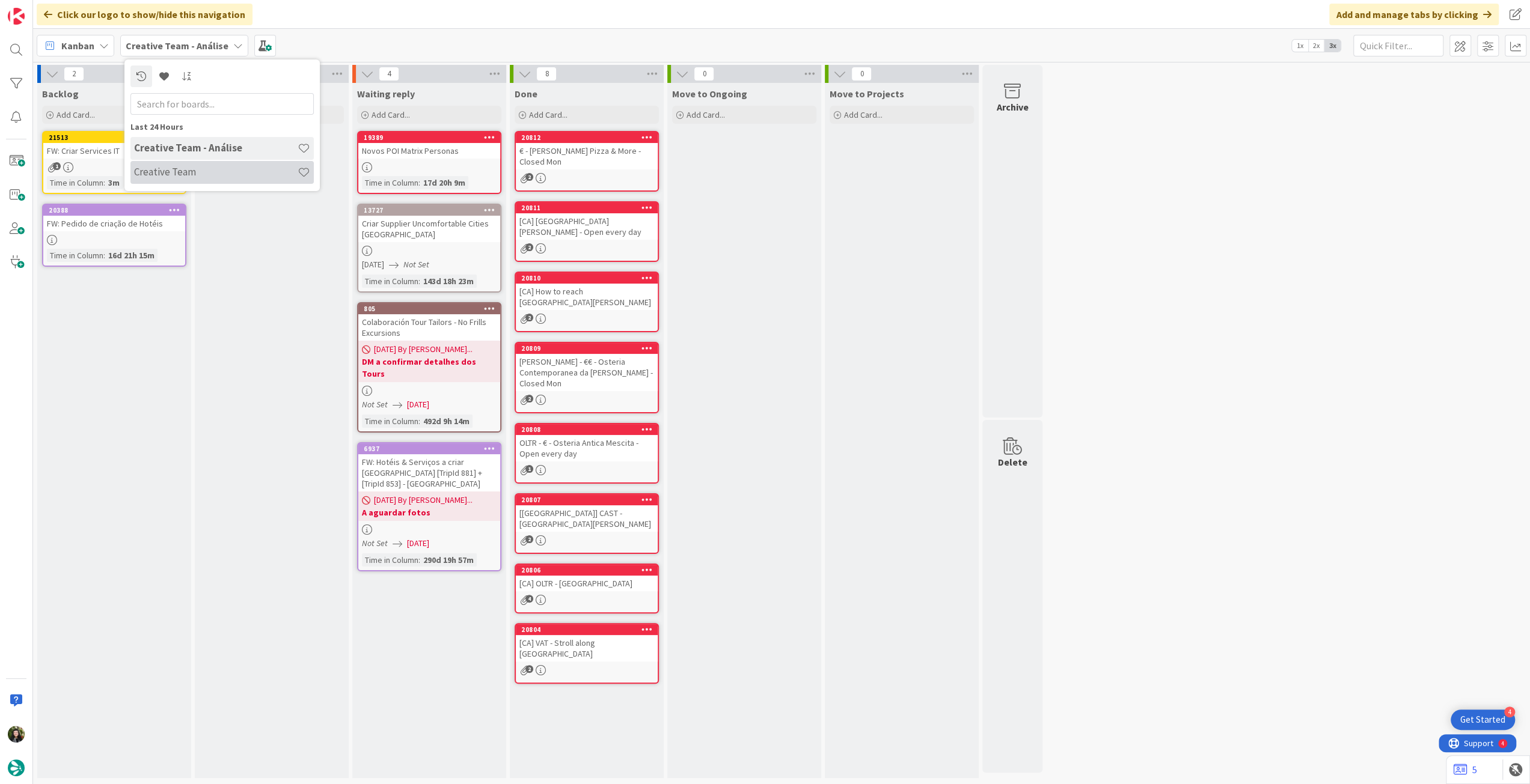
click at [222, 174] on h4 "Creative Team" at bounding box center [216, 171] width 164 height 12
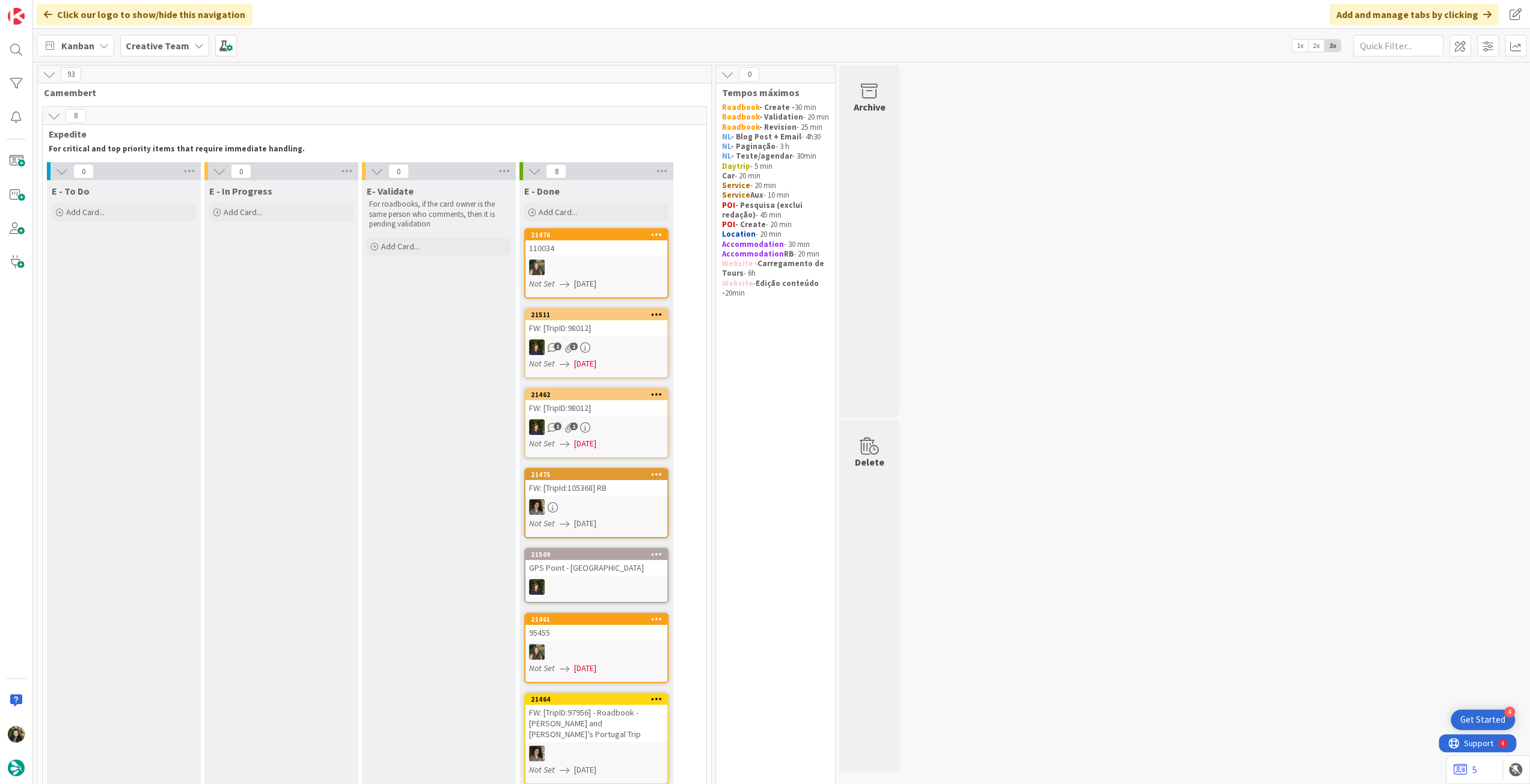
click at [143, 44] on b "Creative Team" at bounding box center [157, 45] width 64 height 12
click at [184, 176] on h4 "Creative Team - Análise" at bounding box center [216, 171] width 164 height 12
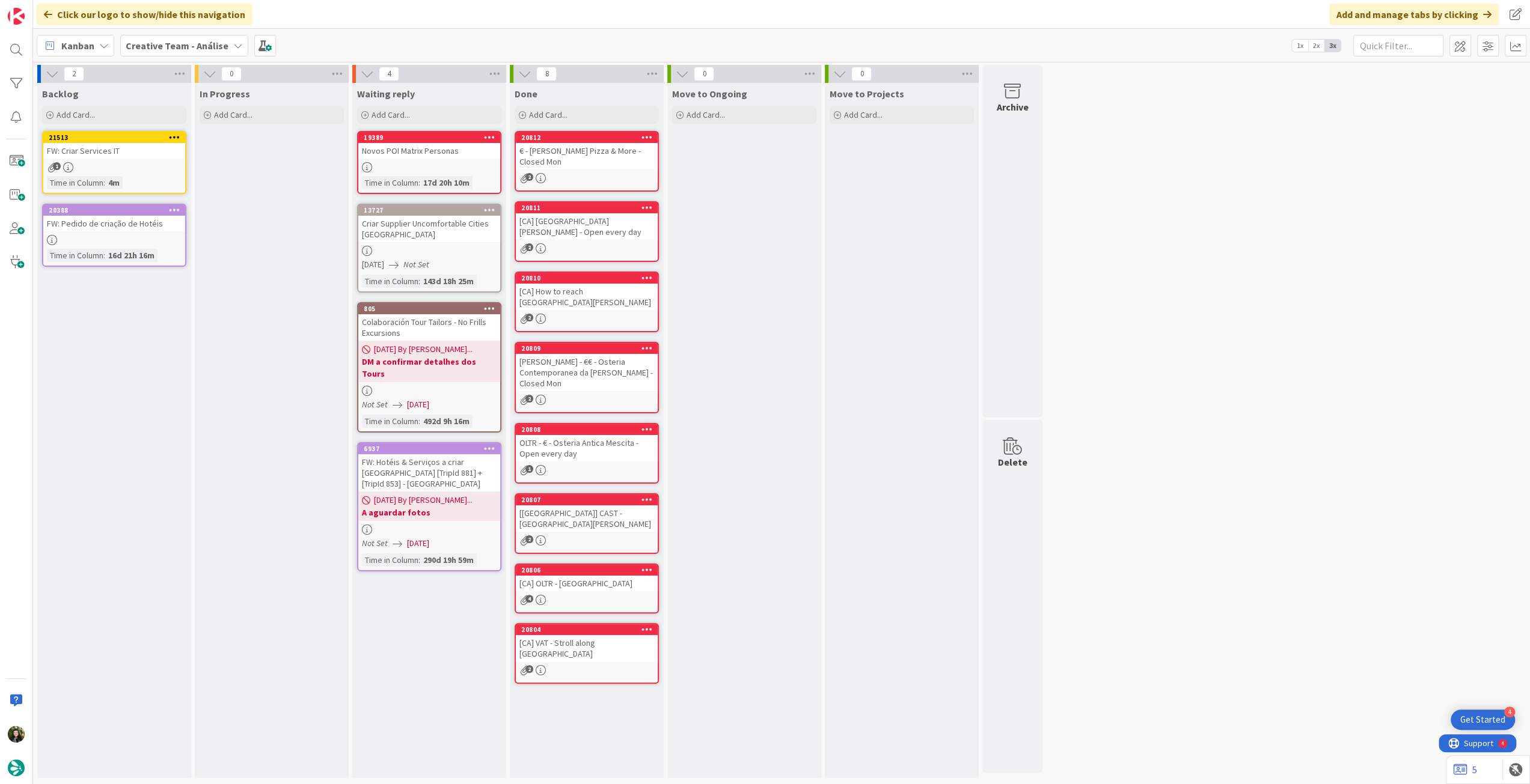
click at [195, 42] on b "Creative Team - Análise" at bounding box center [177, 45] width 103 height 12
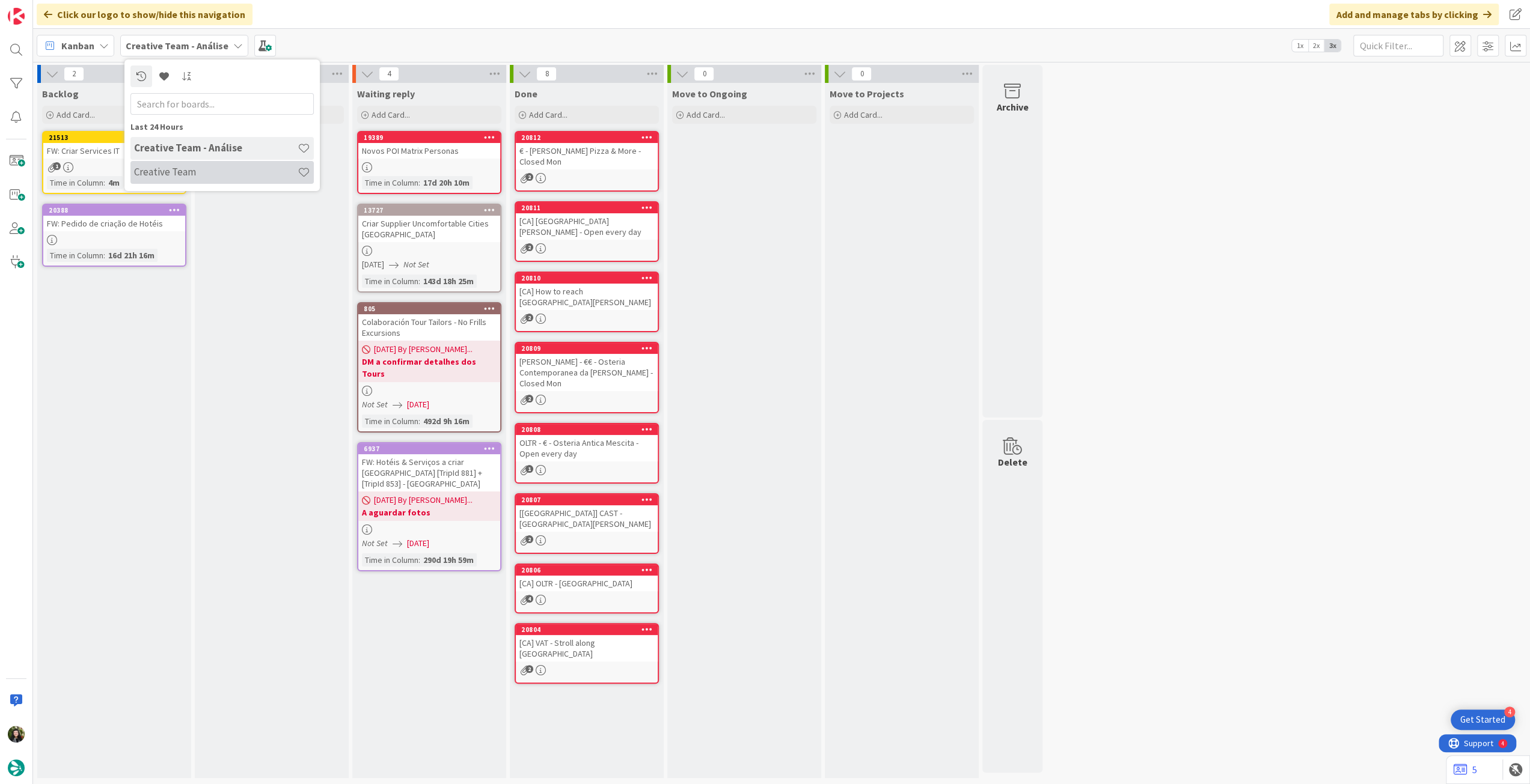
click at [226, 180] on div "Creative Team" at bounding box center [222, 172] width 183 height 23
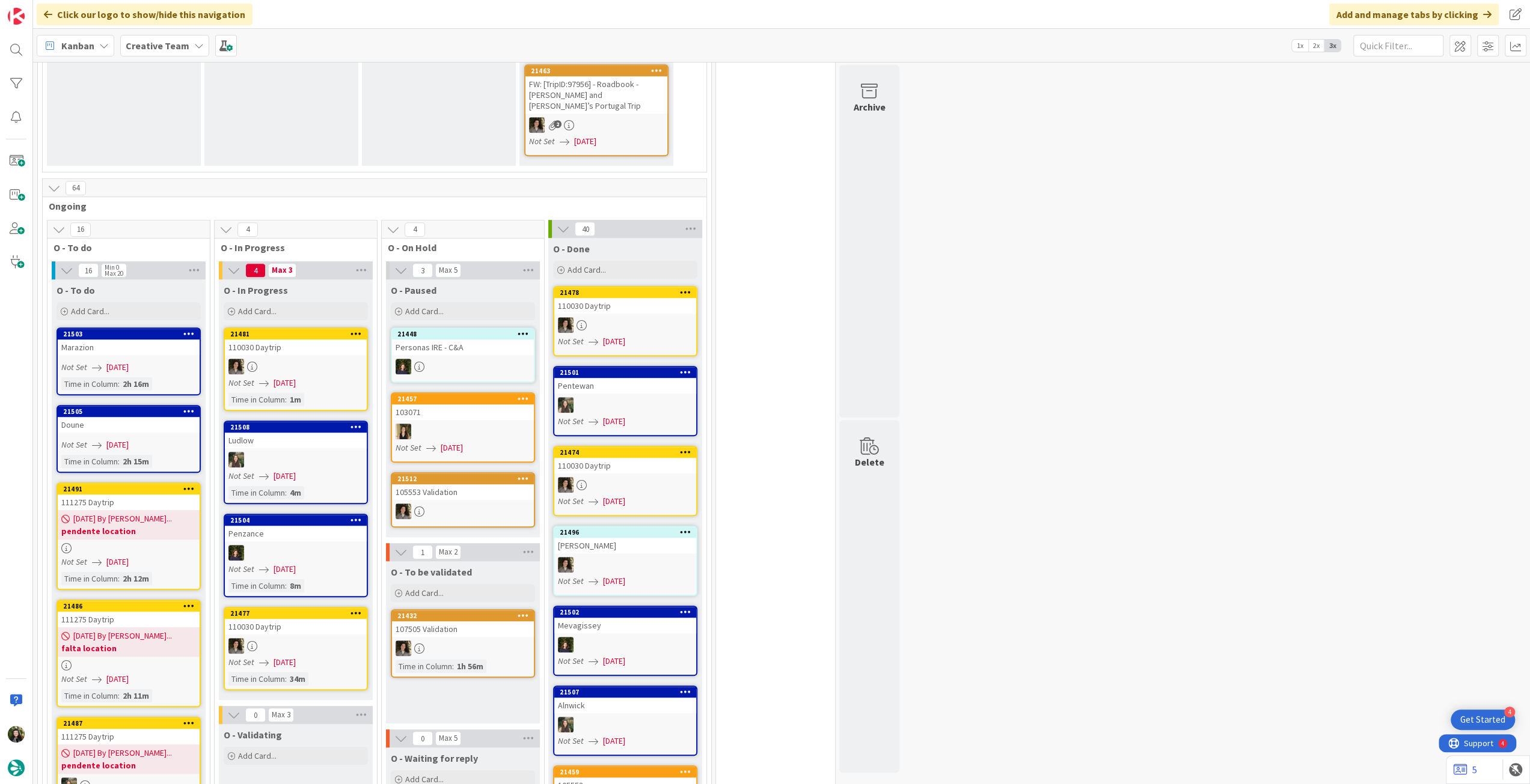
scroll to position [801, 0]
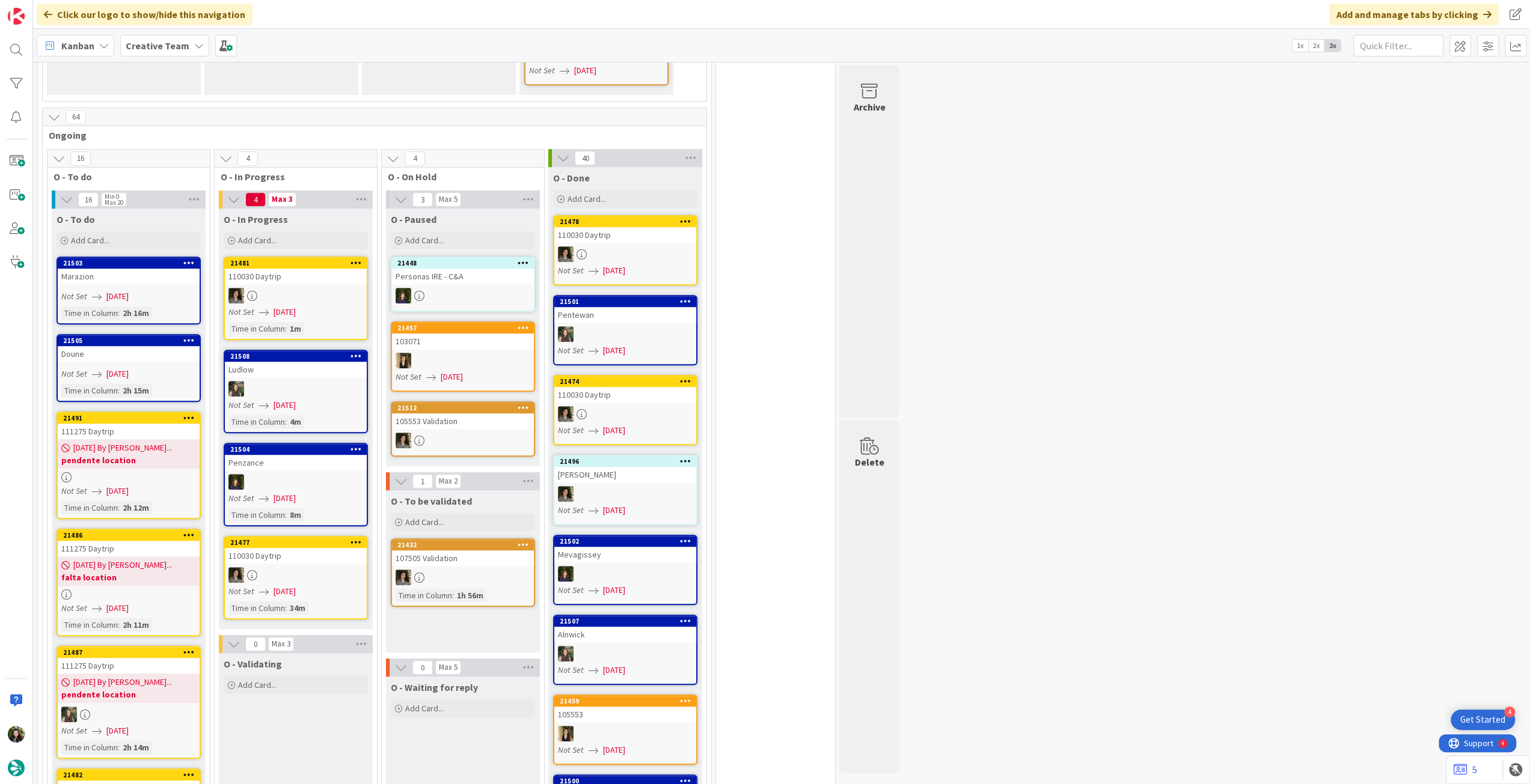
click at [181, 47] on b "Creative Team" at bounding box center [157, 45] width 64 height 12
click at [208, 168] on h4 "Creative Team - Análise" at bounding box center [216, 171] width 164 height 12
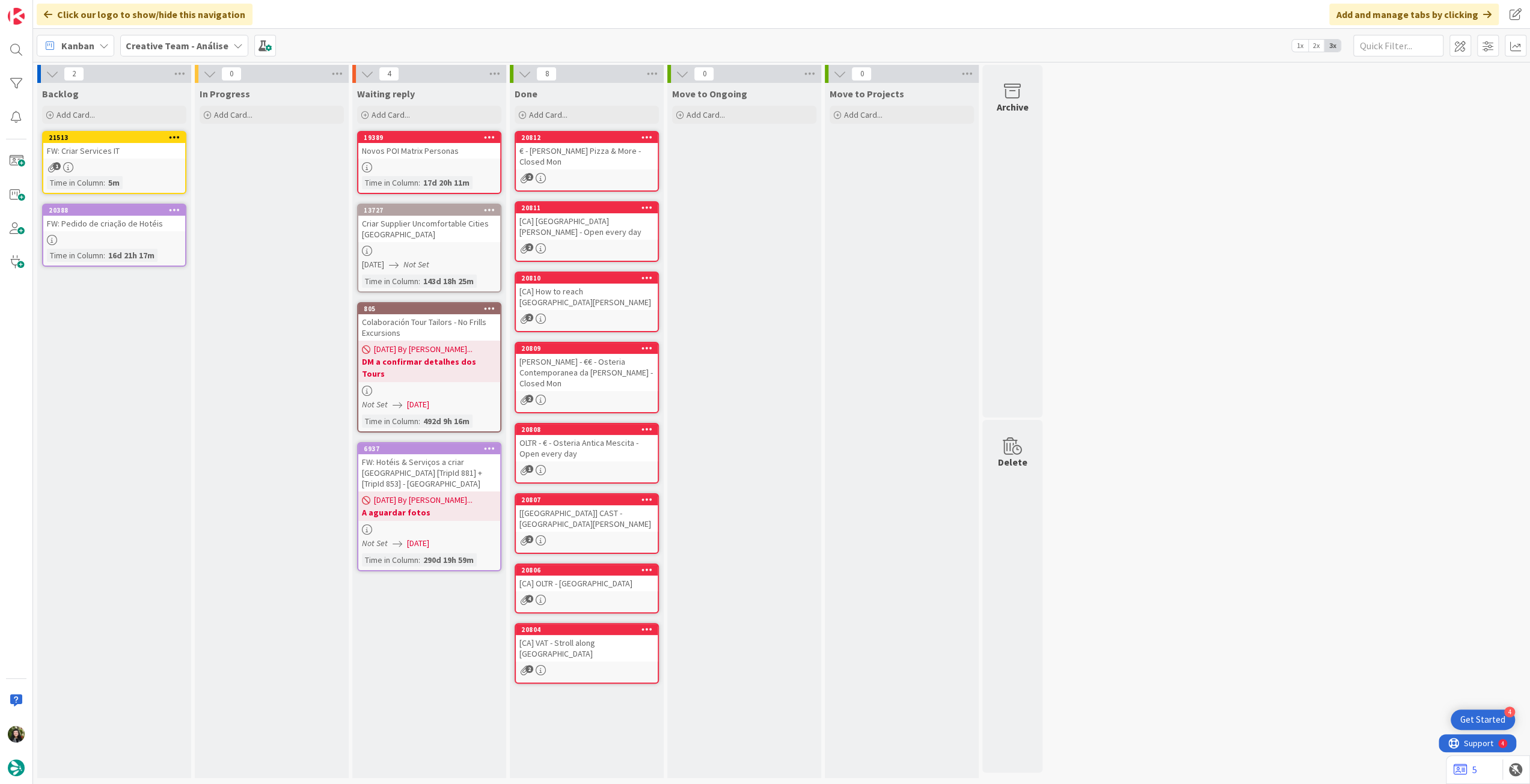
click at [161, 38] on span "Creative Team - Análise" at bounding box center [177, 45] width 103 height 14
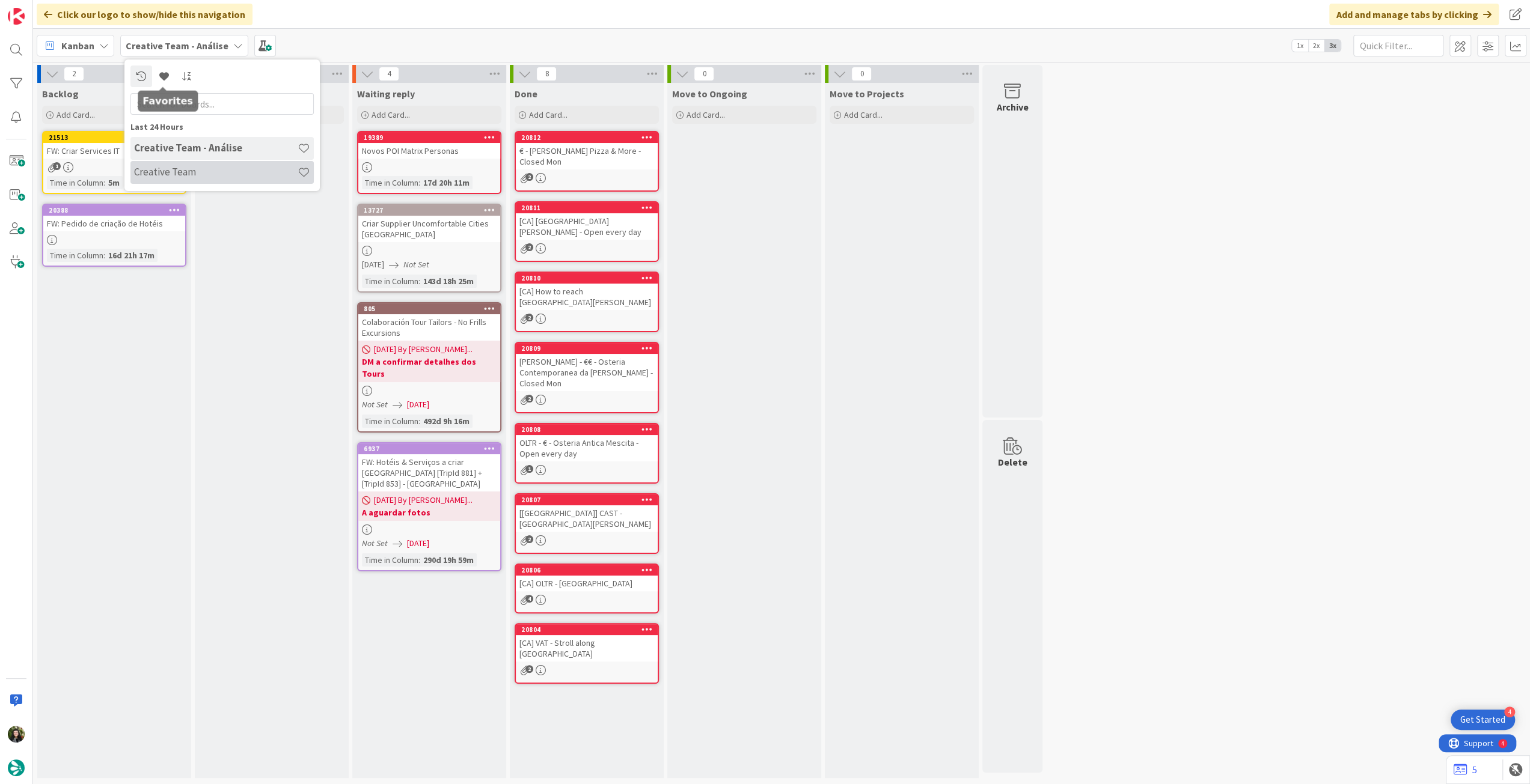
click at [188, 169] on h4 "Creative Team" at bounding box center [216, 171] width 164 height 12
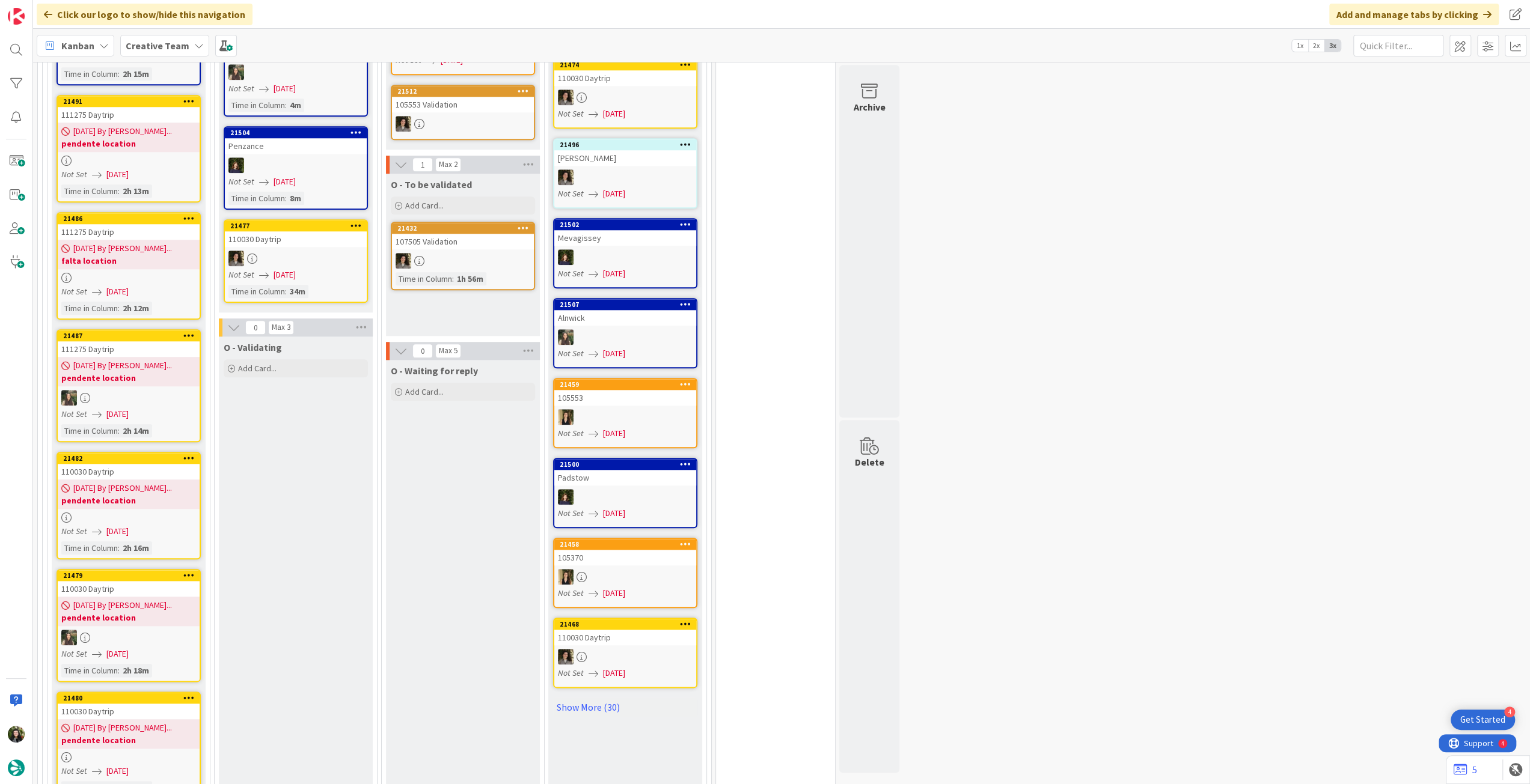
scroll to position [1202, 0]
